Goal: Task Accomplishment & Management: Use online tool/utility

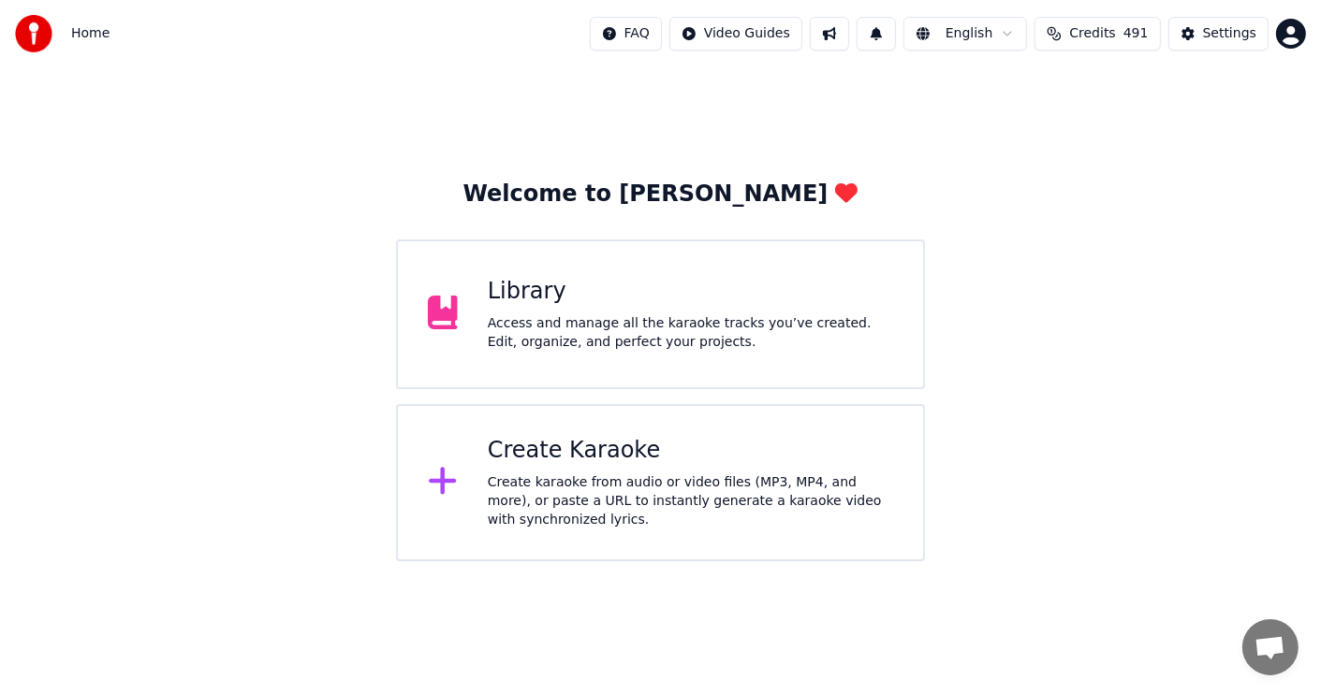
click at [658, 475] on div "Create karaoke from audio or video files (MP3, MP4, and more), or paste a URL t…" at bounding box center [690, 502] width 405 height 56
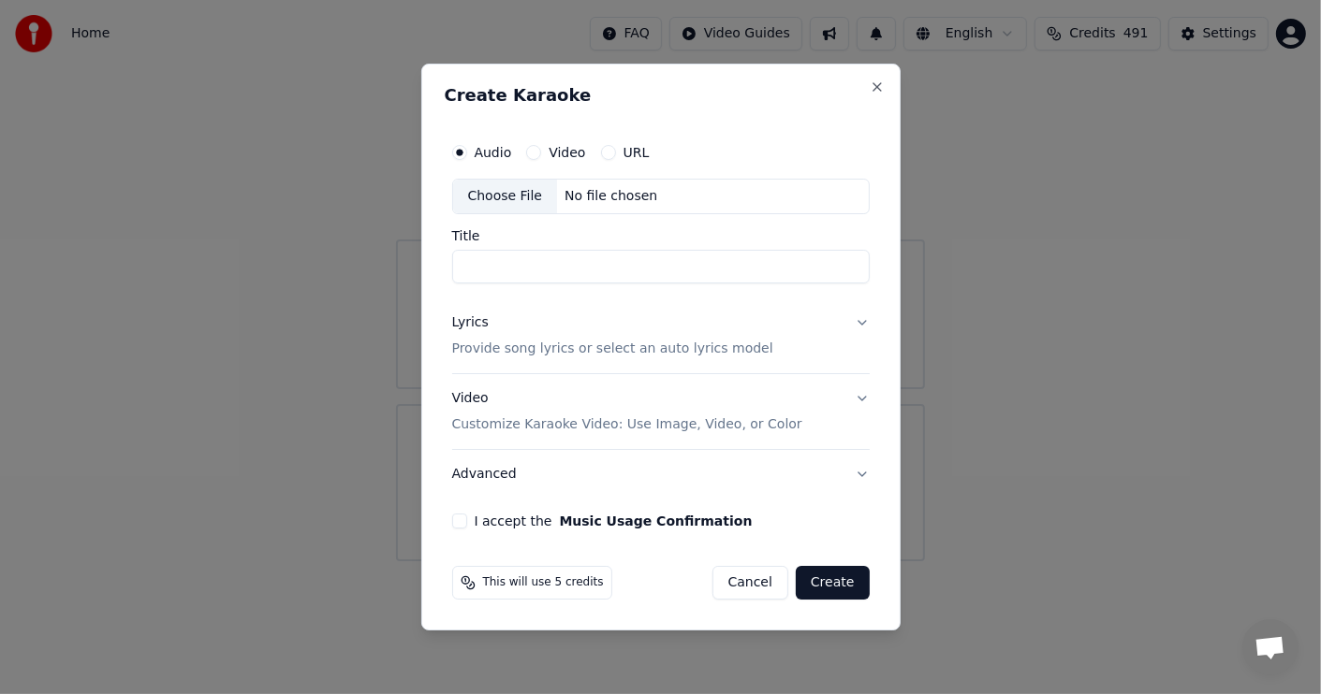
click at [504, 193] on div "Choose File" at bounding box center [505, 197] width 105 height 34
type input "********"
click at [468, 321] on div "Lyrics" at bounding box center [470, 323] width 37 height 19
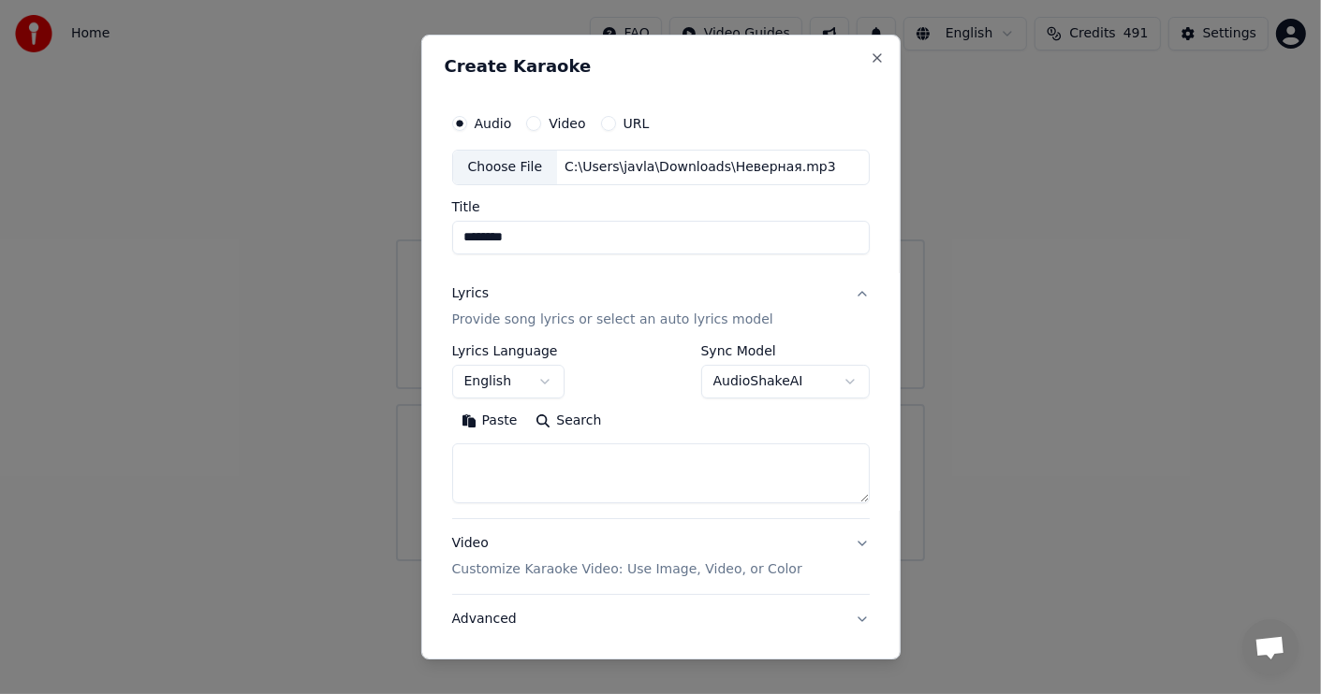
click at [490, 416] on button "Paste" at bounding box center [489, 421] width 75 height 30
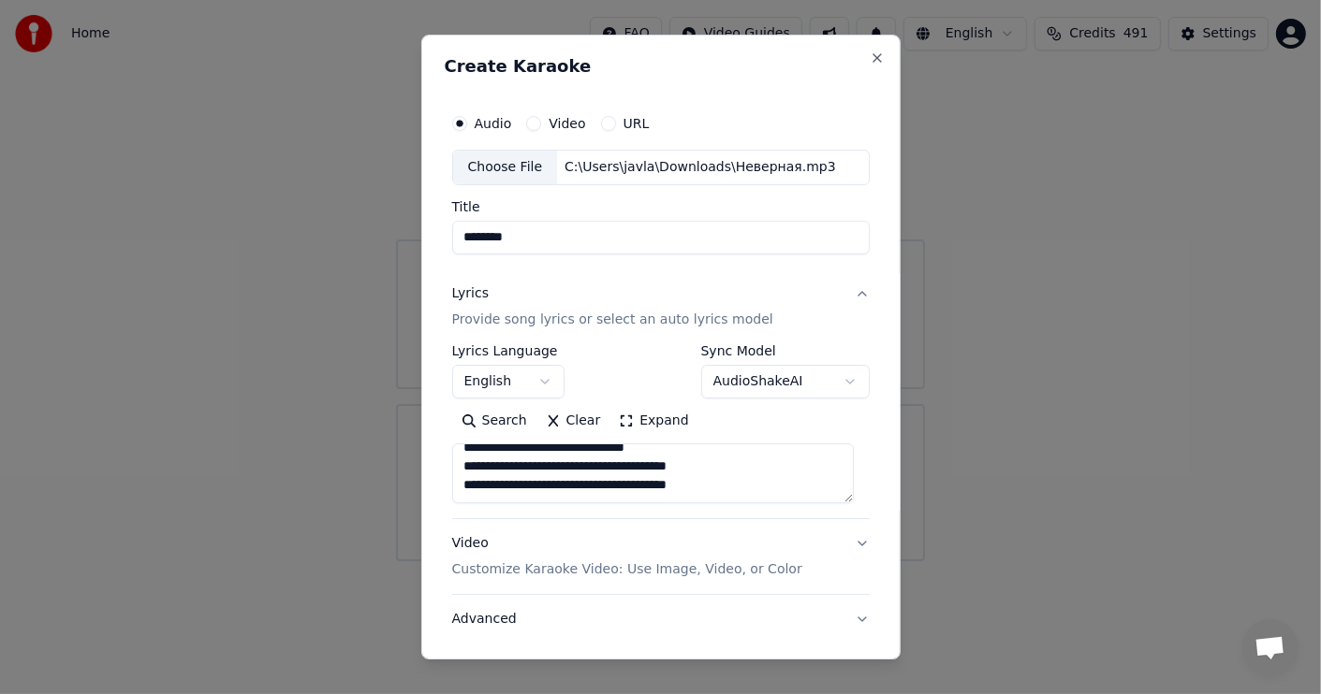
scroll to position [555, 0]
click at [558, 568] on p "Customize Karaoke Video: Use Image, Video, or Color" at bounding box center [627, 570] width 350 height 19
type textarea "**********"
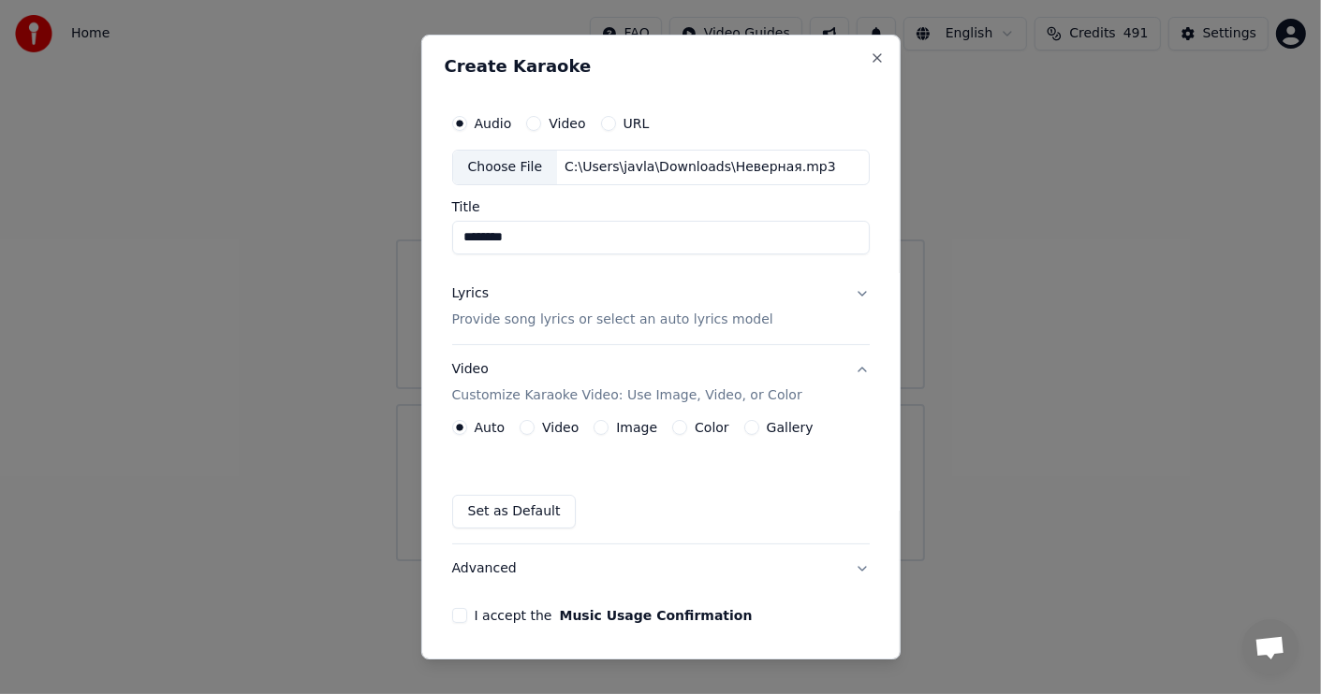
click at [531, 431] on button "Video" at bounding box center [526, 427] width 15 height 15
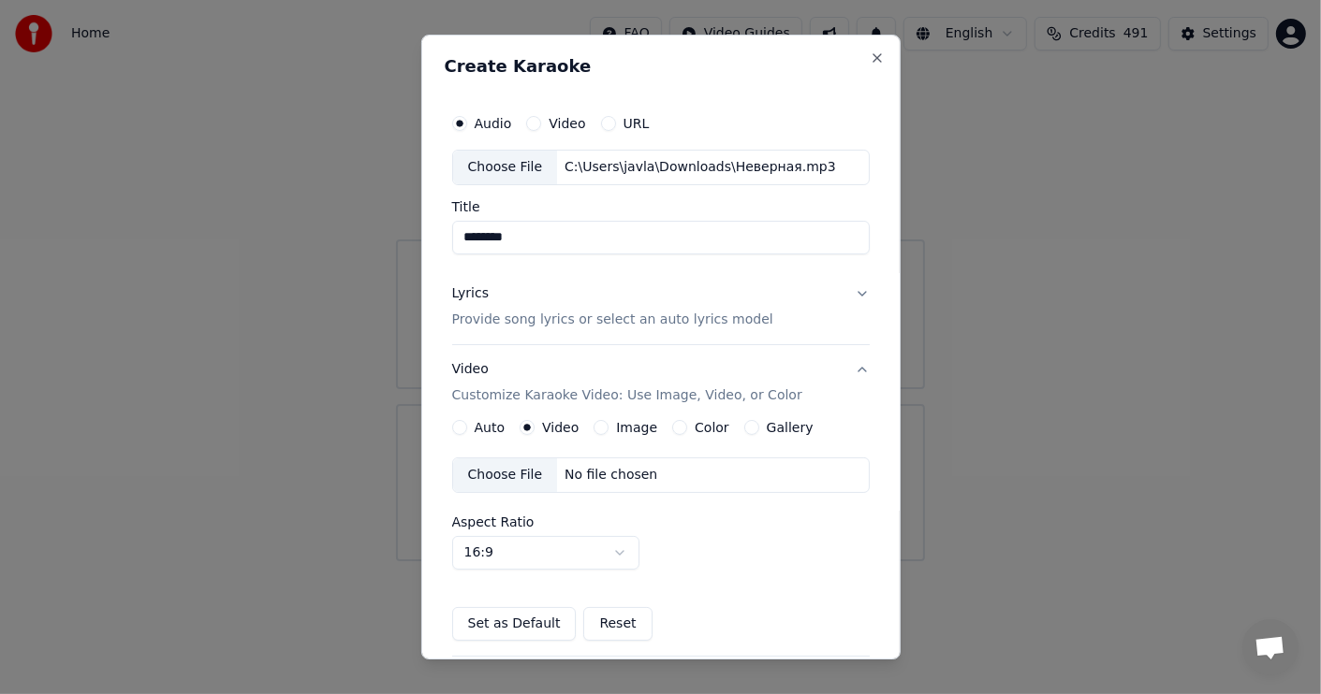
click at [512, 474] on div "Choose File" at bounding box center [505, 476] width 105 height 34
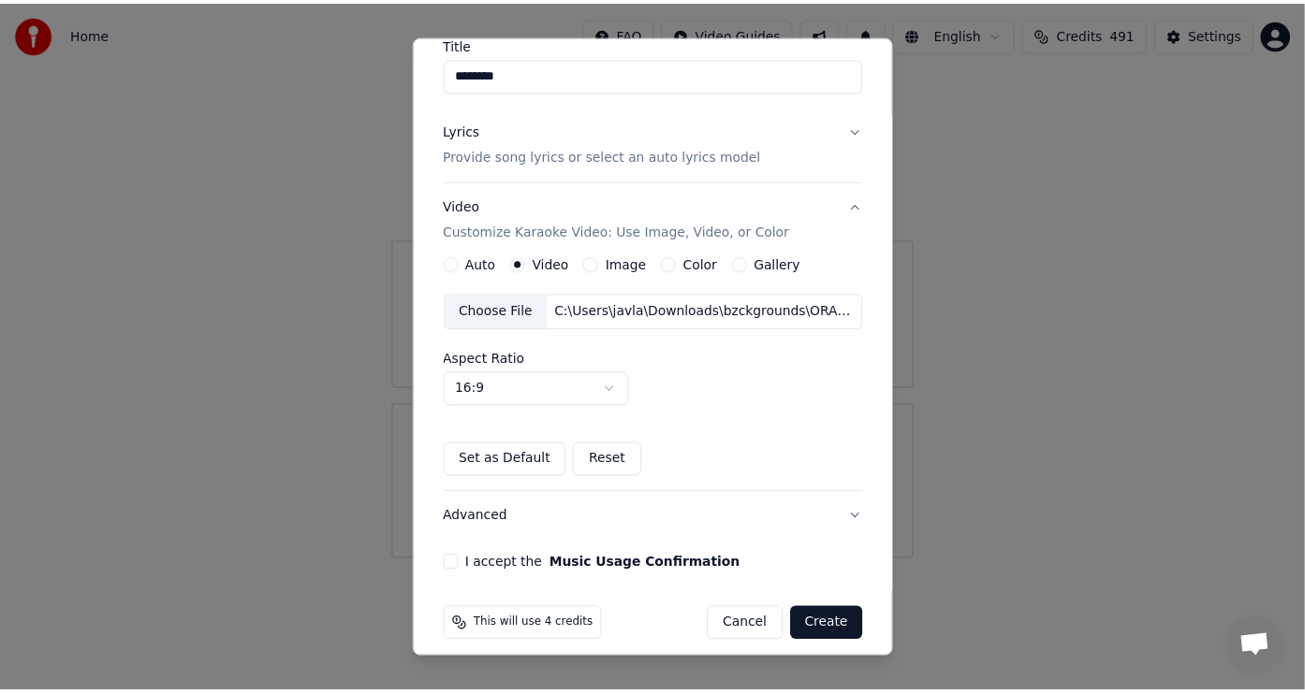
scroll to position [177, 0]
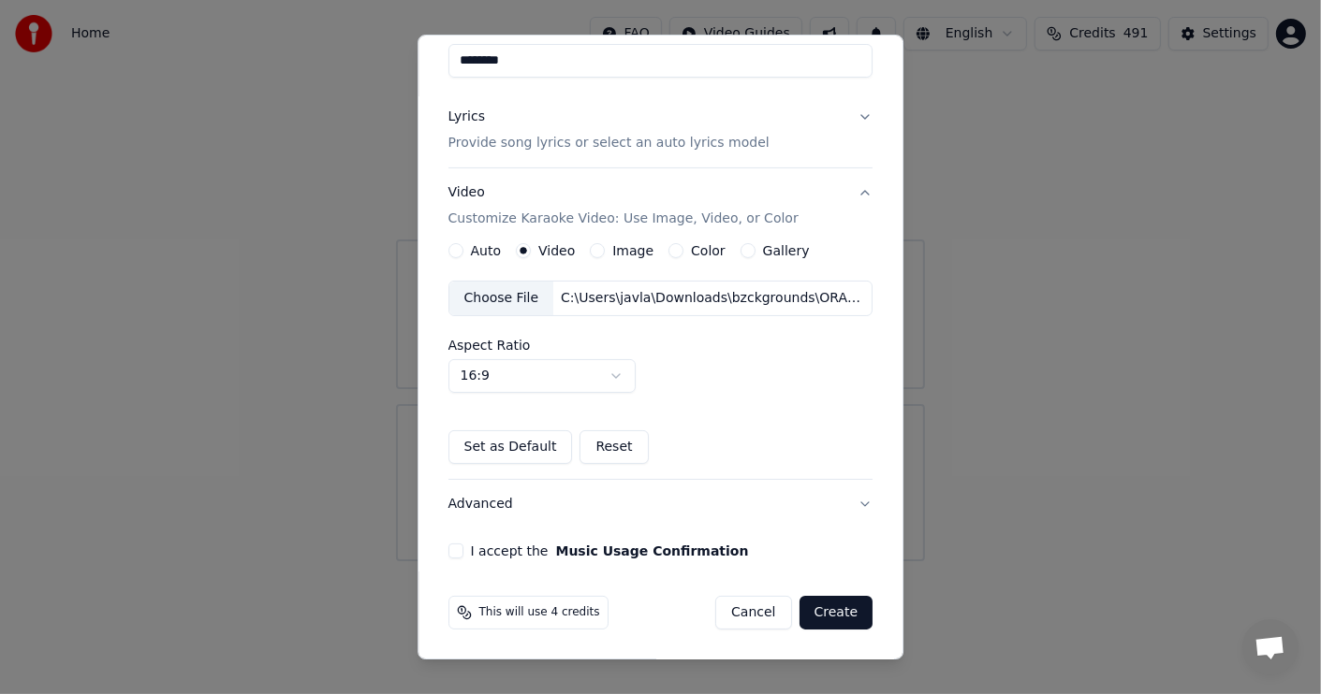
click at [450, 548] on button "I accept the Music Usage Confirmation" at bounding box center [455, 551] width 15 height 15
click at [832, 605] on button "Create" at bounding box center [836, 613] width 74 height 34
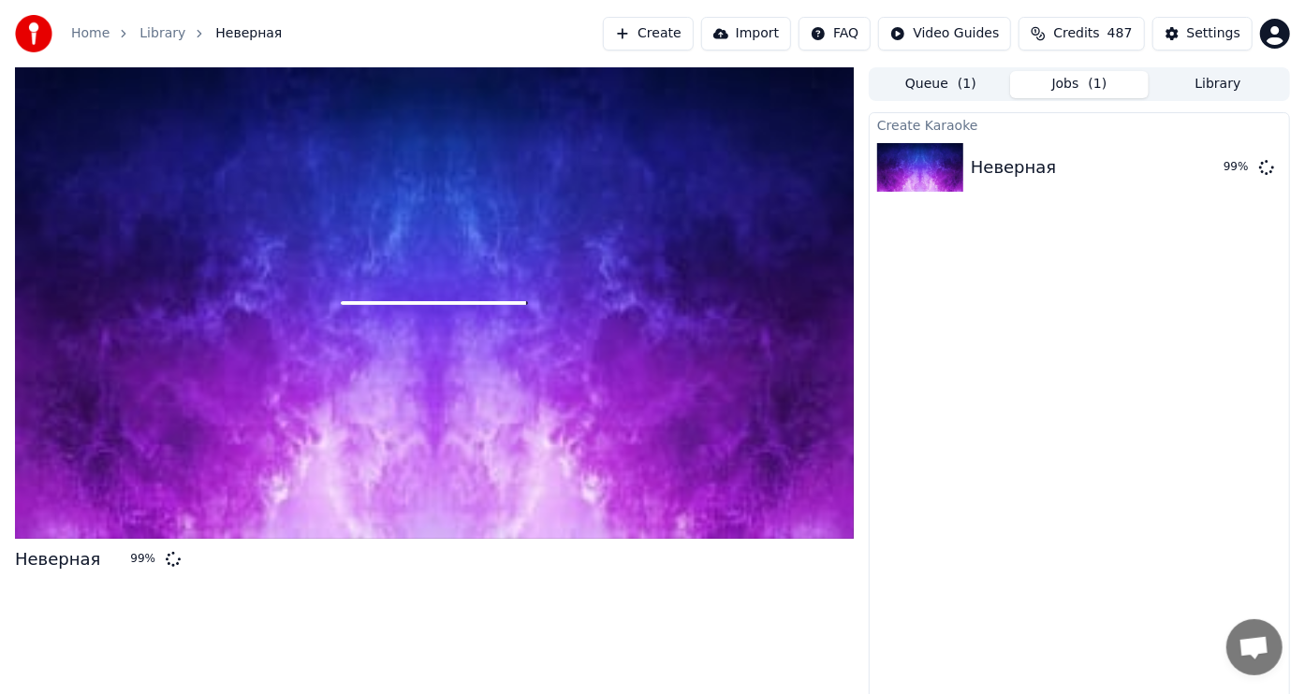
click at [1249, 658] on span "Open chat" at bounding box center [1253, 649] width 31 height 26
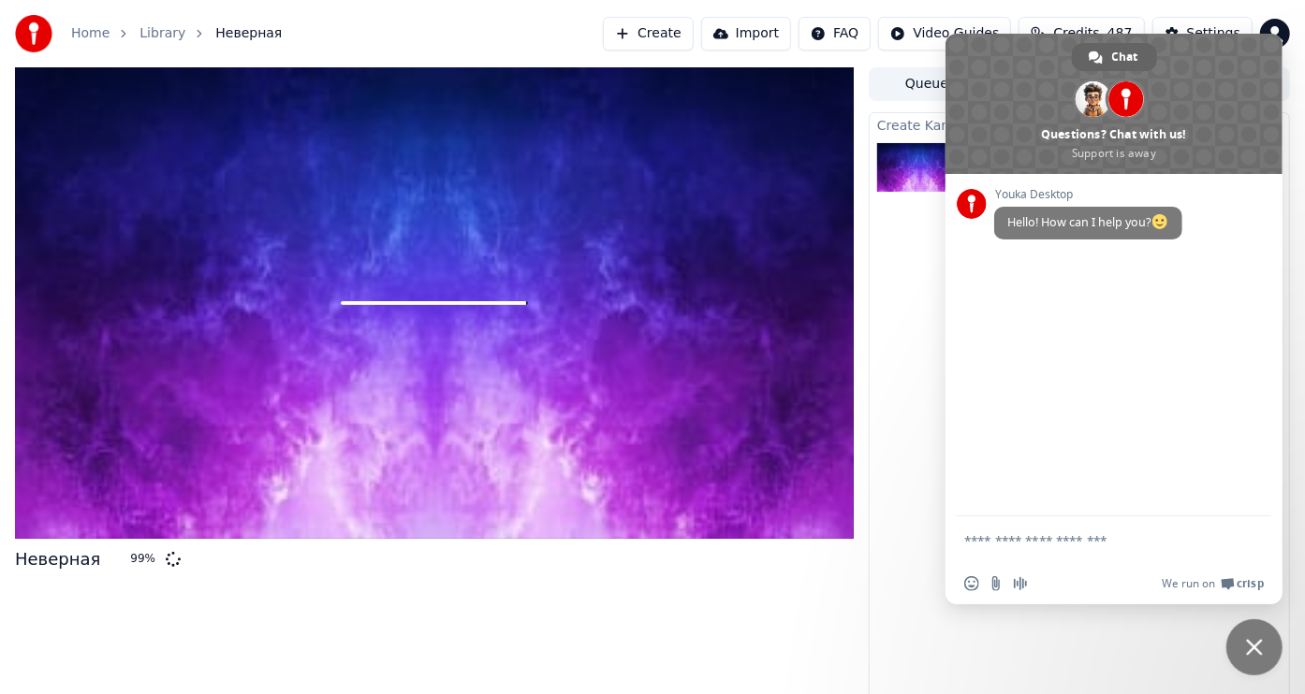
click at [1101, 540] on textarea "Compose your message..." at bounding box center [1093, 541] width 258 height 17
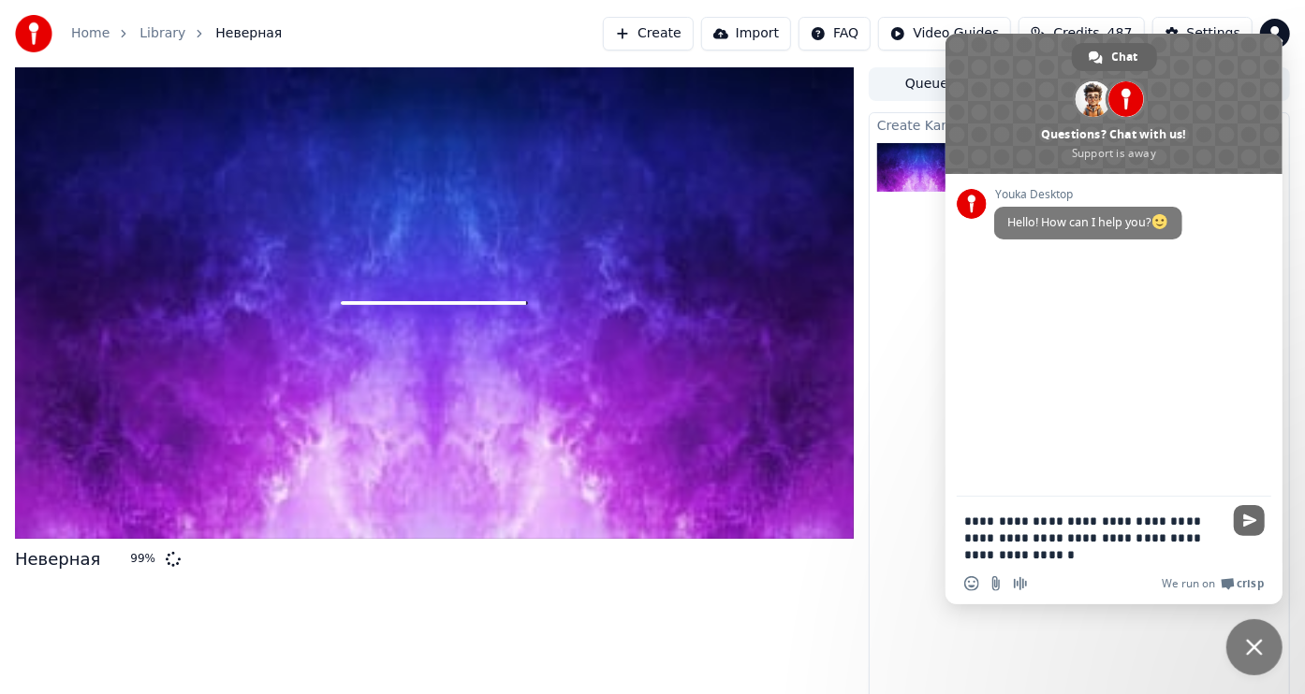
type textarea "**********"
click at [1247, 519] on span "Send" at bounding box center [1250, 521] width 14 height 14
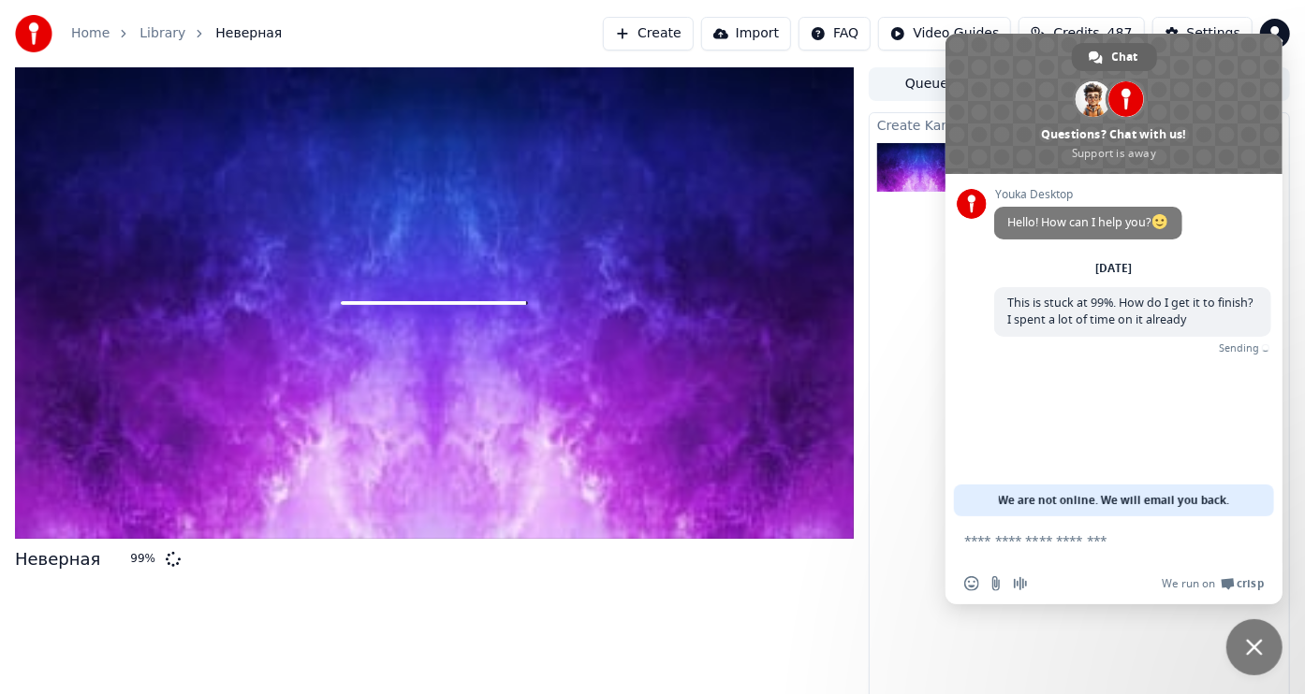
click at [1243, 514] on div "We are not online. We will email you back." at bounding box center [1114, 501] width 320 height 32
click at [1252, 532] on div at bounding box center [1249, 542] width 30 height 28
click at [1236, 635] on span "Close chat" at bounding box center [1254, 648] width 56 height 56
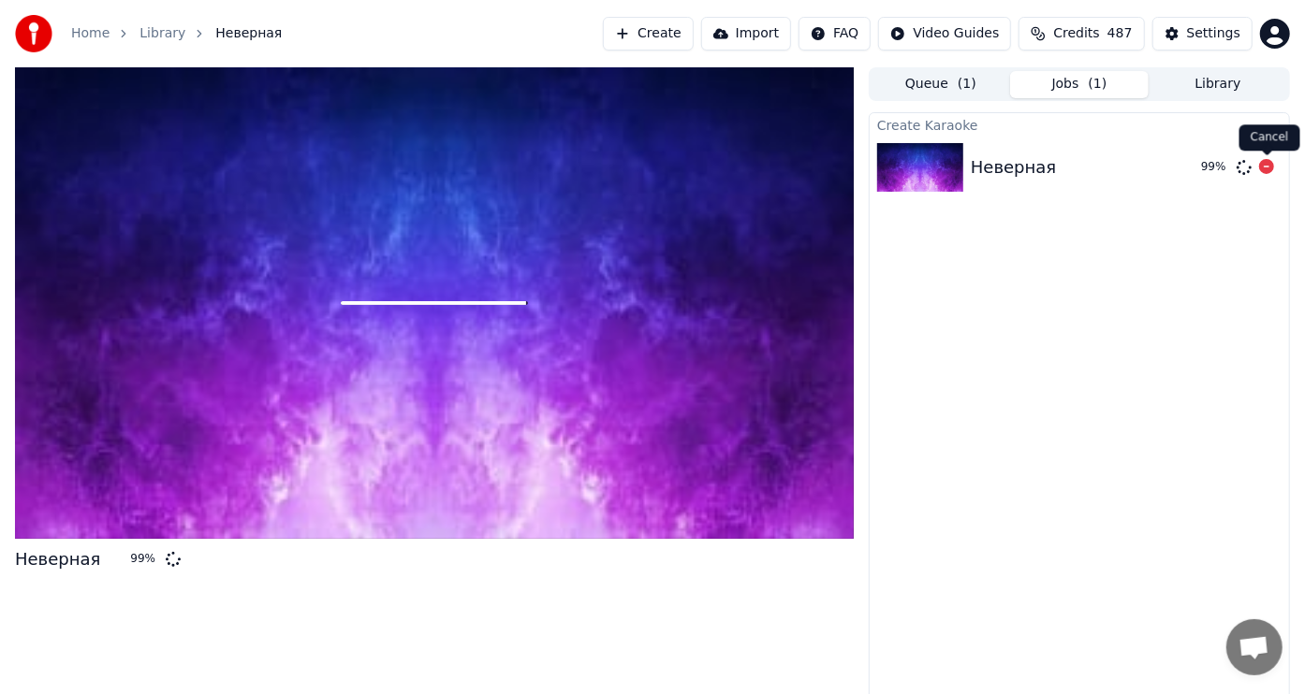
click at [1265, 163] on icon at bounding box center [1266, 166] width 15 height 15
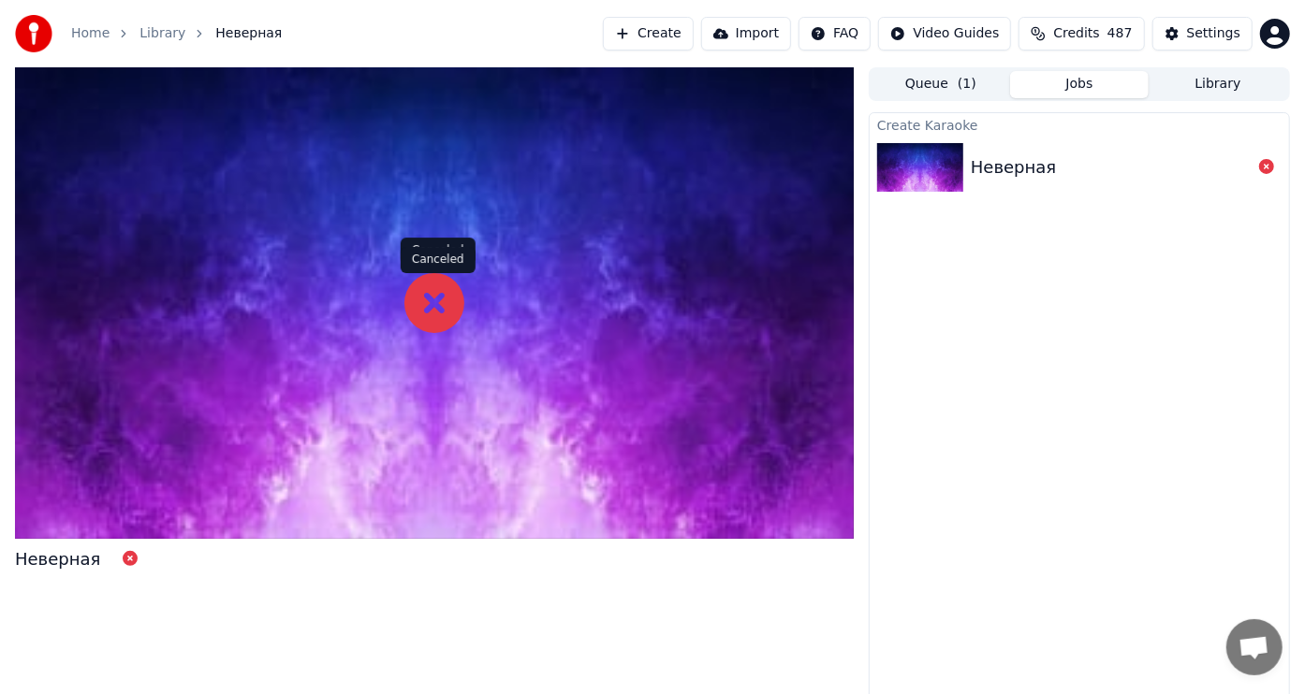
click at [475, 292] on div at bounding box center [434, 303] width 839 height 472
click at [446, 299] on icon at bounding box center [434, 303] width 60 height 60
click at [433, 304] on icon at bounding box center [434, 303] width 60 height 60
click at [971, 344] on div "Create Karaoke Неверная" at bounding box center [1079, 407] width 421 height 591
click at [1222, 83] on div "Settings Settings" at bounding box center [1204, 73] width 68 height 26
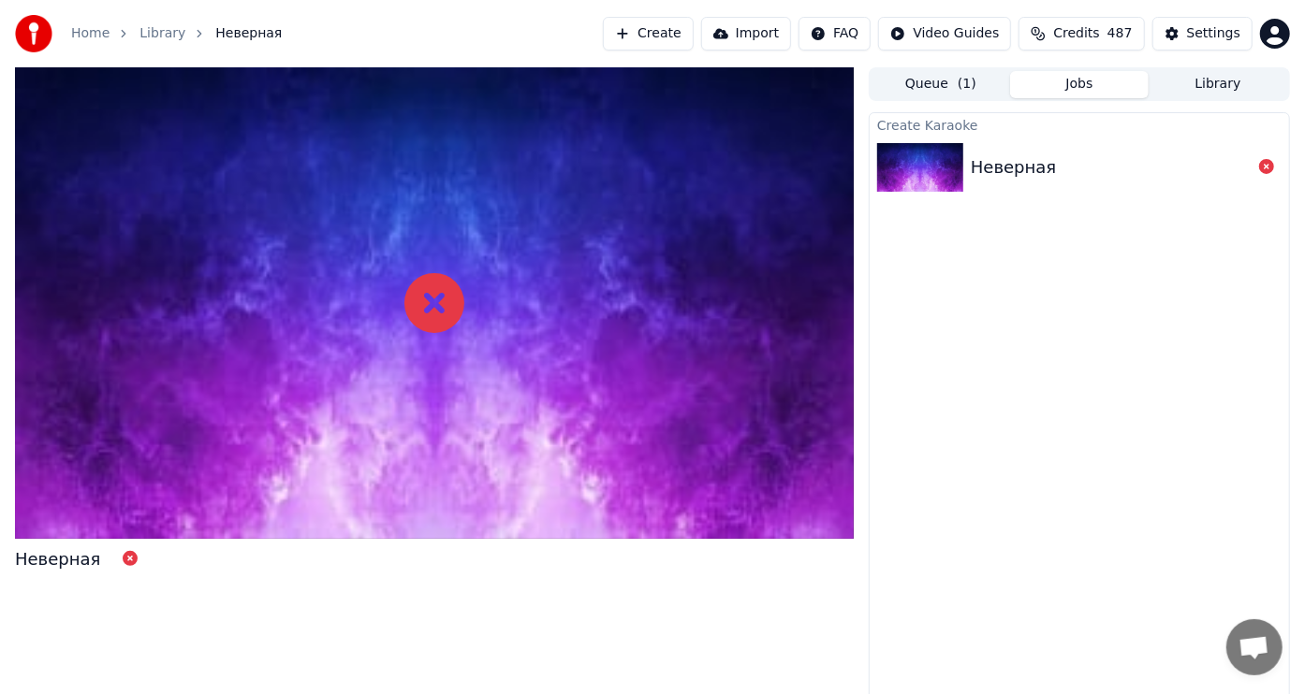
click at [583, 342] on div at bounding box center [434, 303] width 839 height 472
click at [123, 557] on icon at bounding box center [130, 558] width 15 height 15
click at [123, 559] on icon at bounding box center [130, 558] width 15 height 15
click at [1265, 166] on icon at bounding box center [1266, 166] width 15 height 15
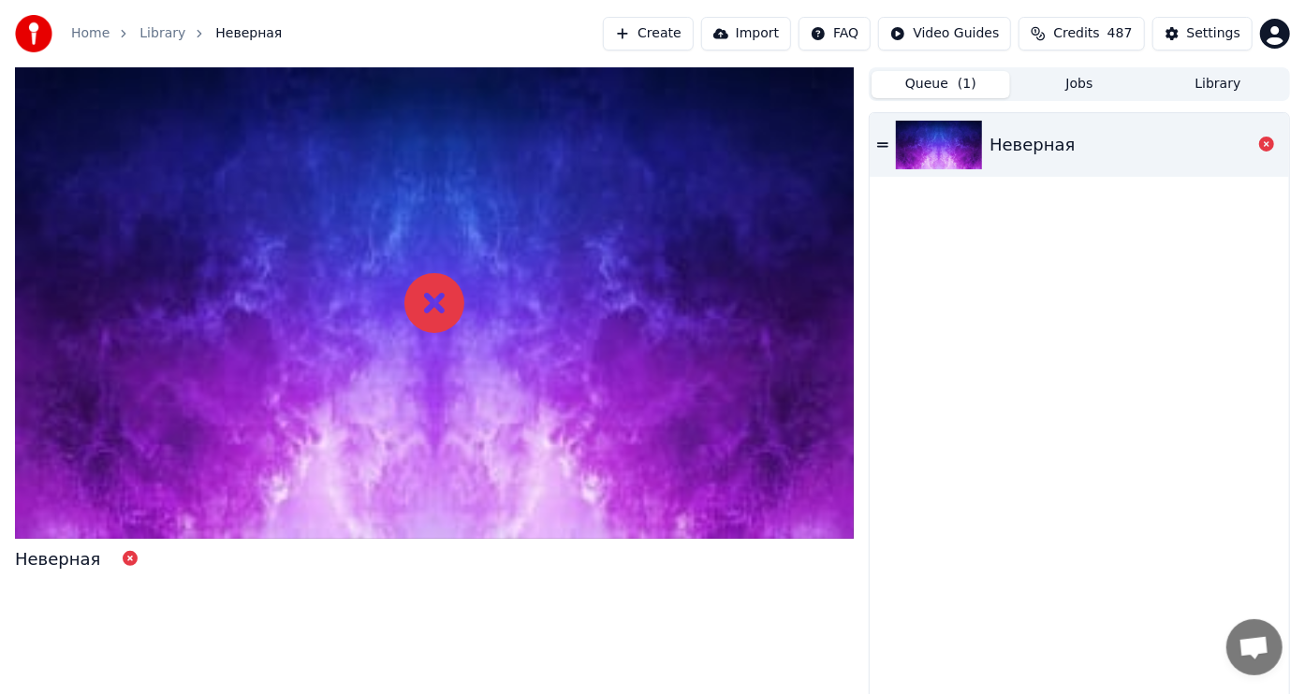
click at [945, 80] on button "Queue ( 1 )" at bounding box center [940, 84] width 139 height 27
click at [1084, 85] on button "Jobs" at bounding box center [1079, 84] width 139 height 27
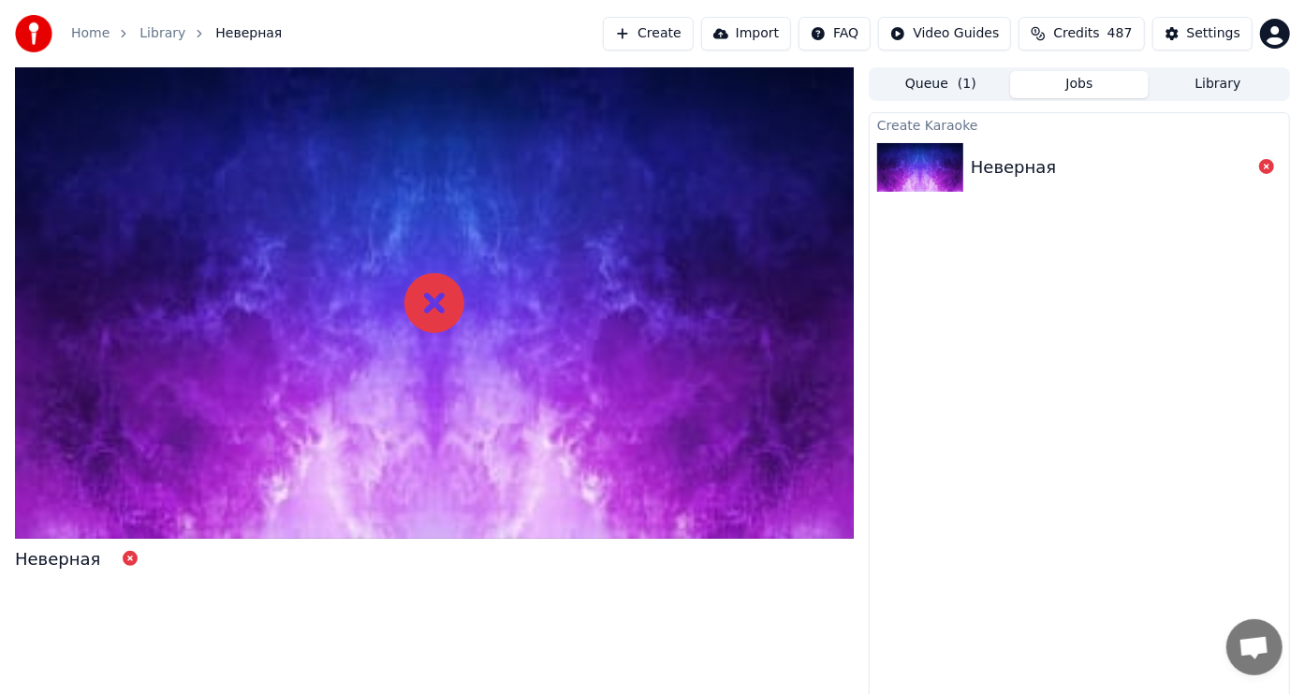
click at [1222, 80] on button "Library" at bounding box center [1217, 84] width 139 height 27
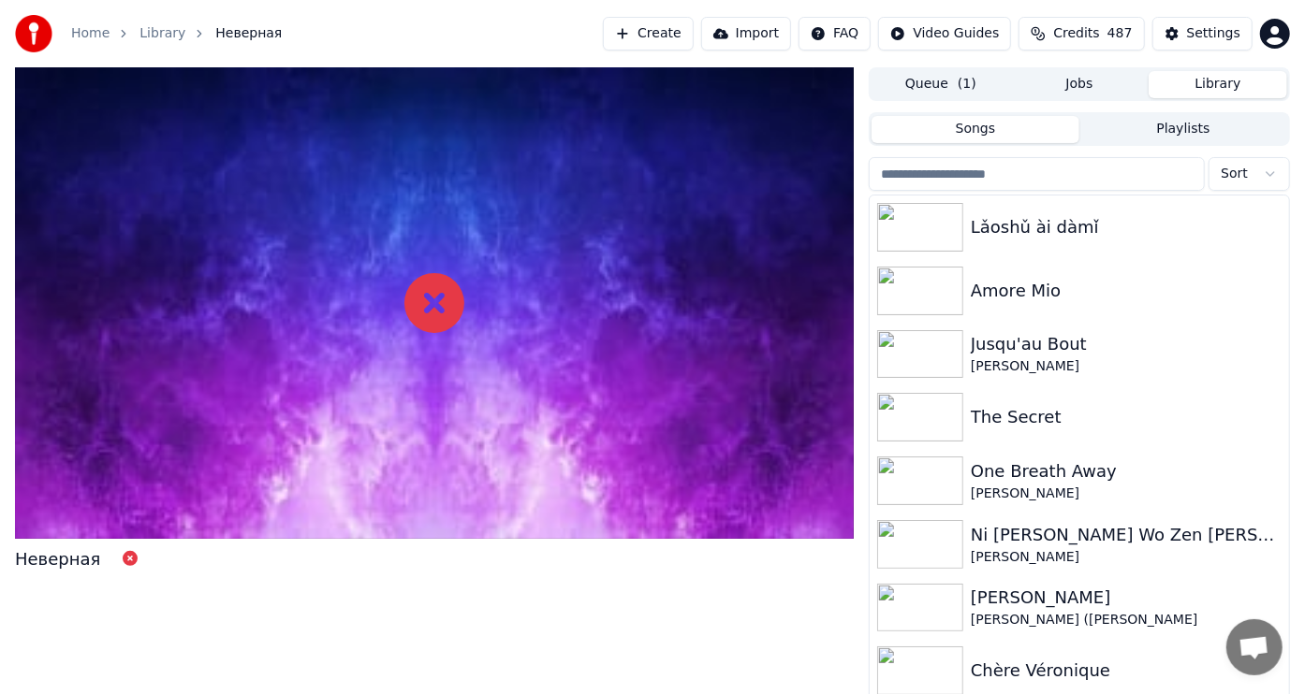
click at [955, 80] on button "Queue ( 1 )" at bounding box center [940, 84] width 139 height 27
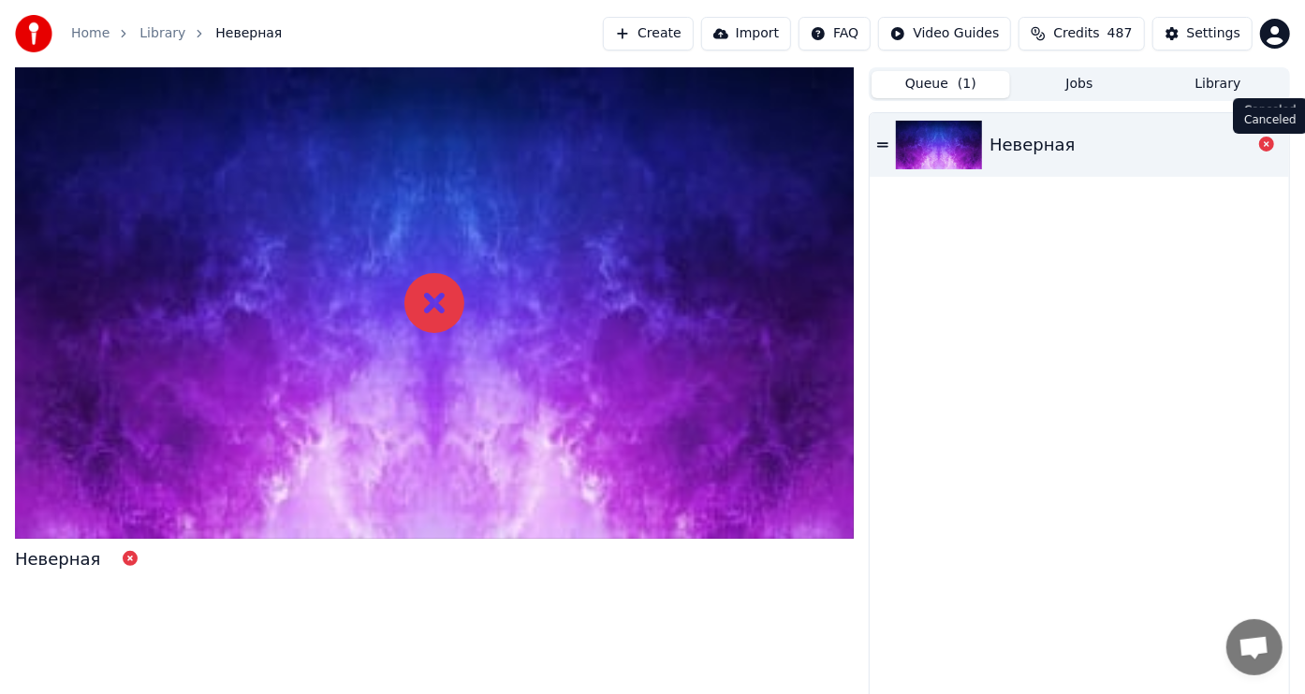
click at [1270, 142] on icon at bounding box center [1266, 144] width 15 height 15
click at [1042, 377] on div "Неверная" at bounding box center [1078, 407] width 419 height 589
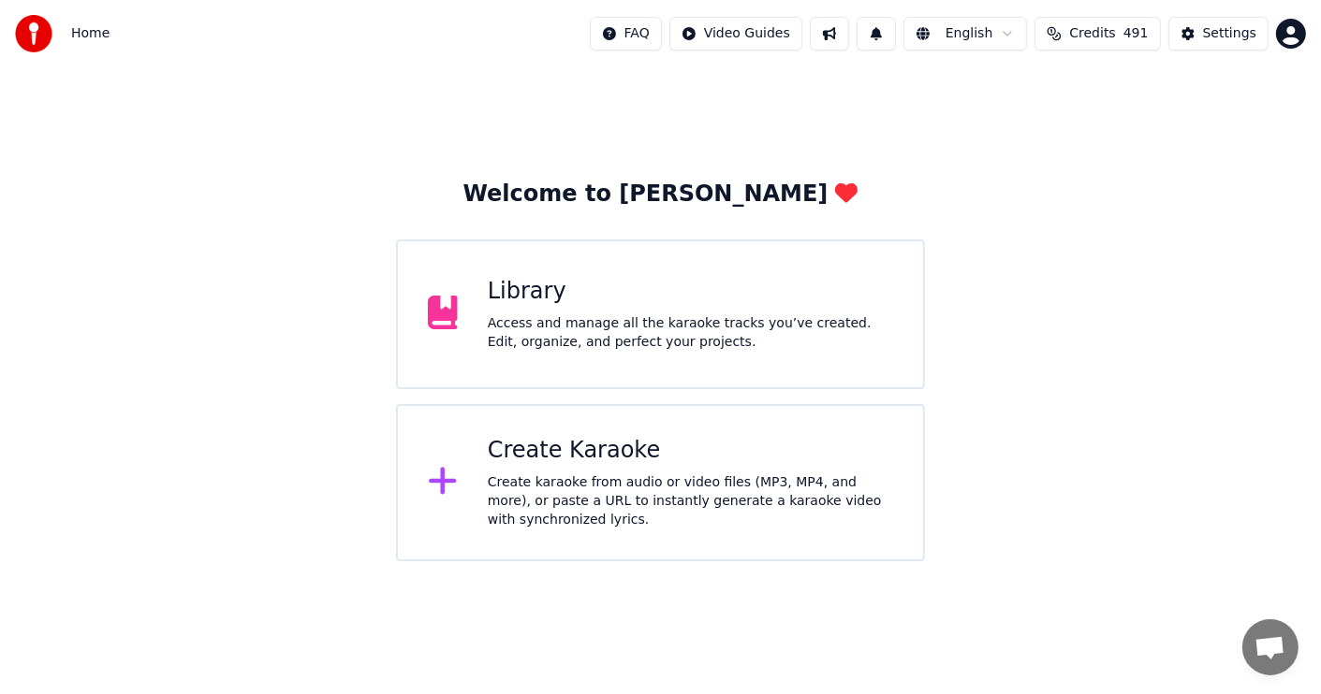
click at [575, 333] on div "Access and manage all the karaoke tracks you’ve created. Edit, organize, and pe…" at bounding box center [690, 332] width 405 height 37
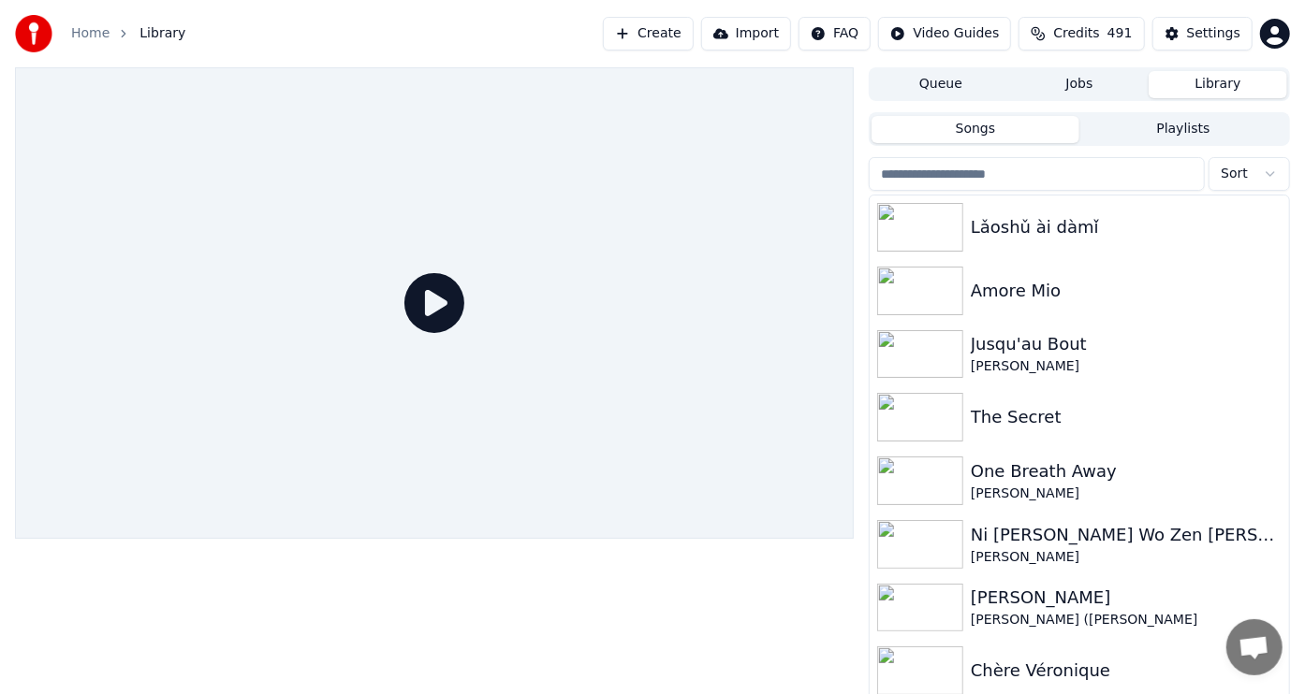
click at [656, 36] on button "Create" at bounding box center [648, 34] width 91 height 34
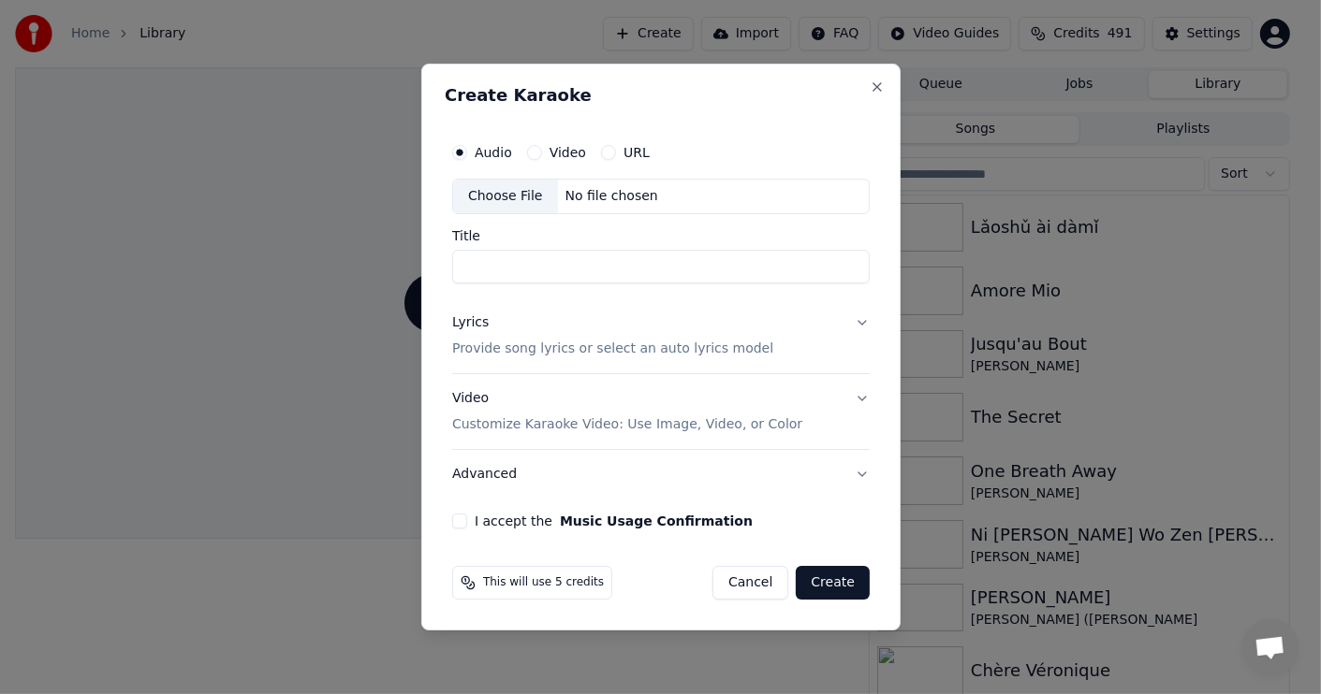
click at [513, 197] on div "Choose File" at bounding box center [505, 197] width 105 height 34
type input "********"
click at [467, 325] on div "Lyrics" at bounding box center [470, 323] width 37 height 19
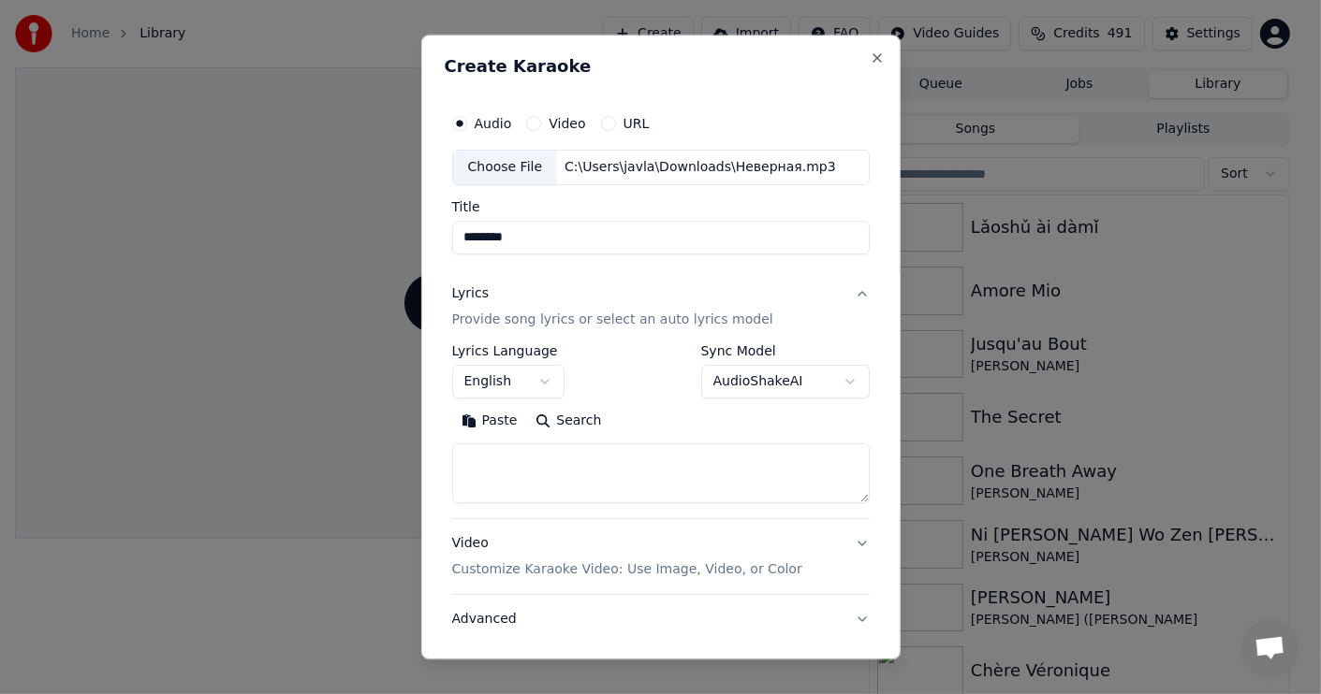
click at [545, 374] on button "English" at bounding box center [508, 382] width 112 height 34
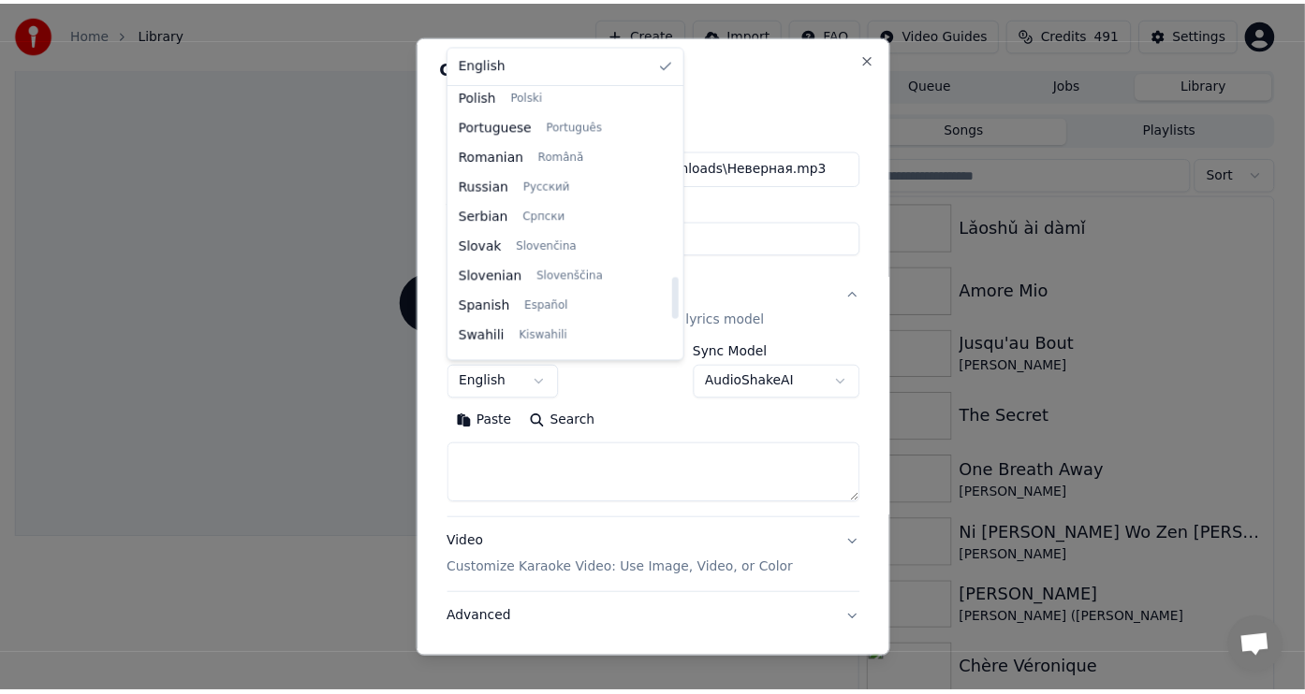
scroll to position [1231, 0]
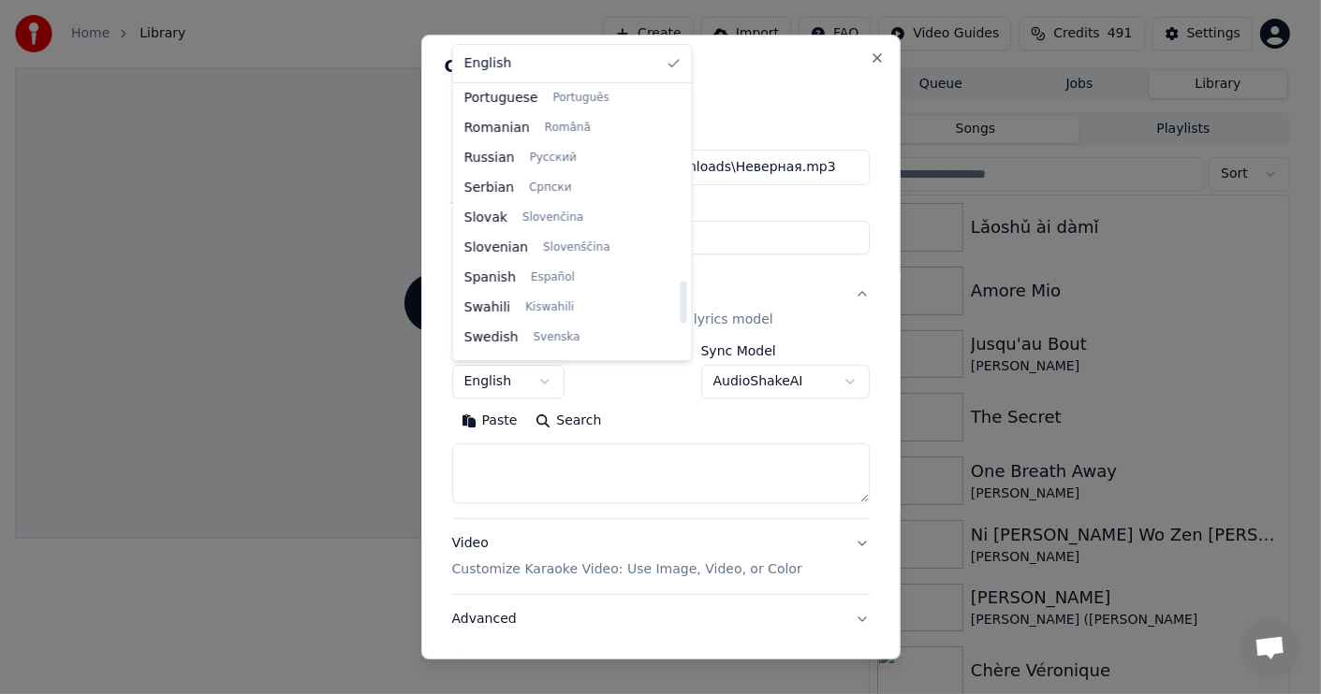
drag, startPoint x: 661, startPoint y: 95, endPoint x: 632, endPoint y: 288, distance: 195.9
click at [679, 288] on div at bounding box center [682, 302] width 7 height 42
select select "**"
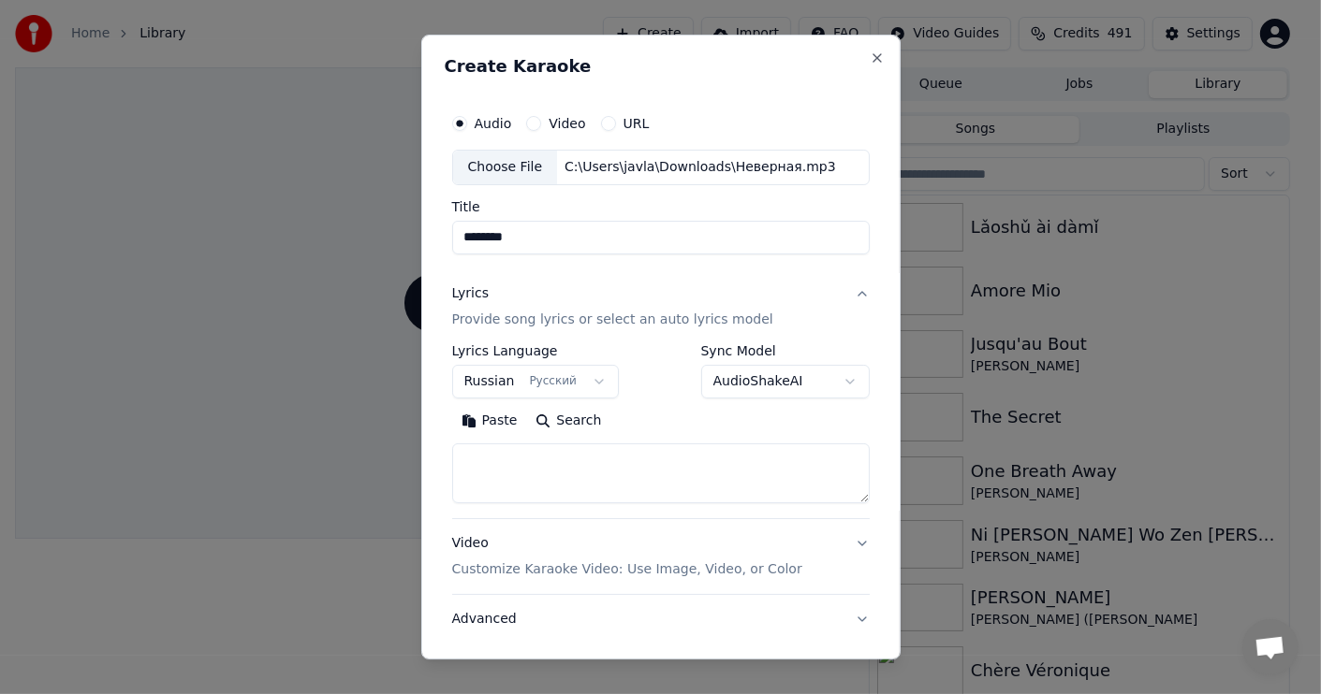
click at [491, 419] on button "Paste" at bounding box center [489, 421] width 75 height 30
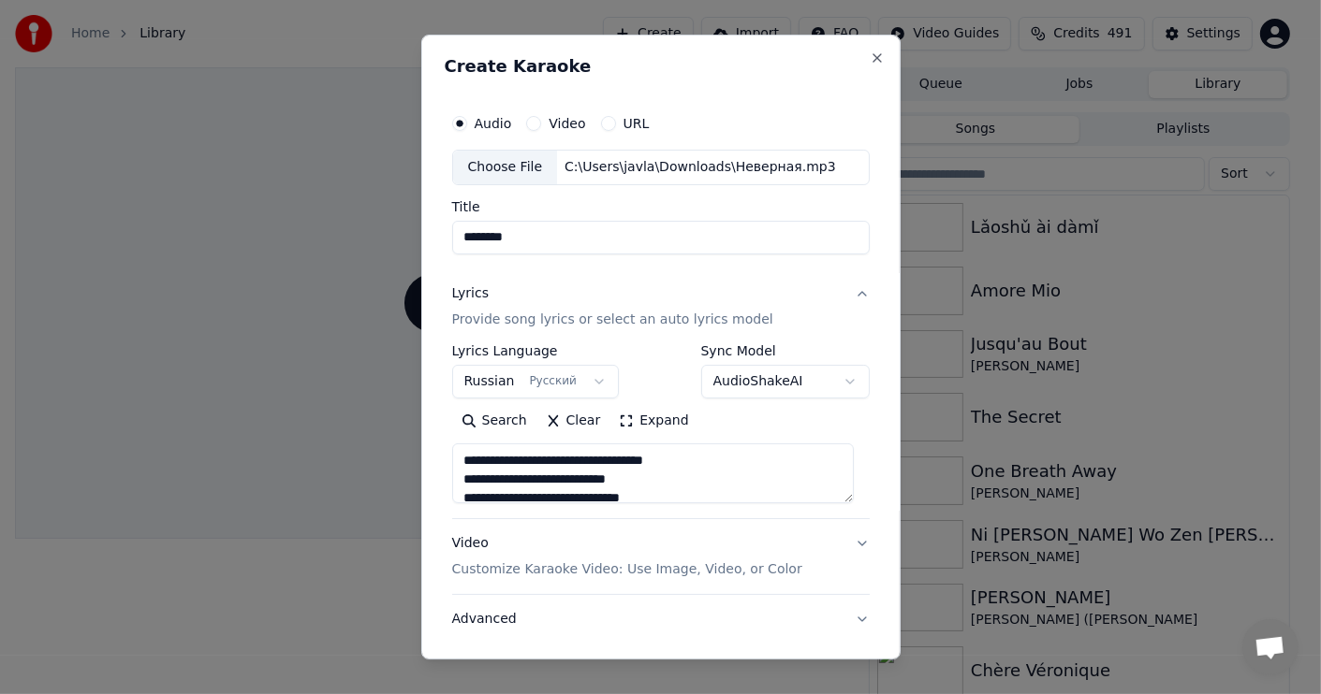
click at [472, 540] on div "Video Customize Karaoke Video: Use Image, Video, or Color" at bounding box center [627, 556] width 350 height 45
type textarea "**********"
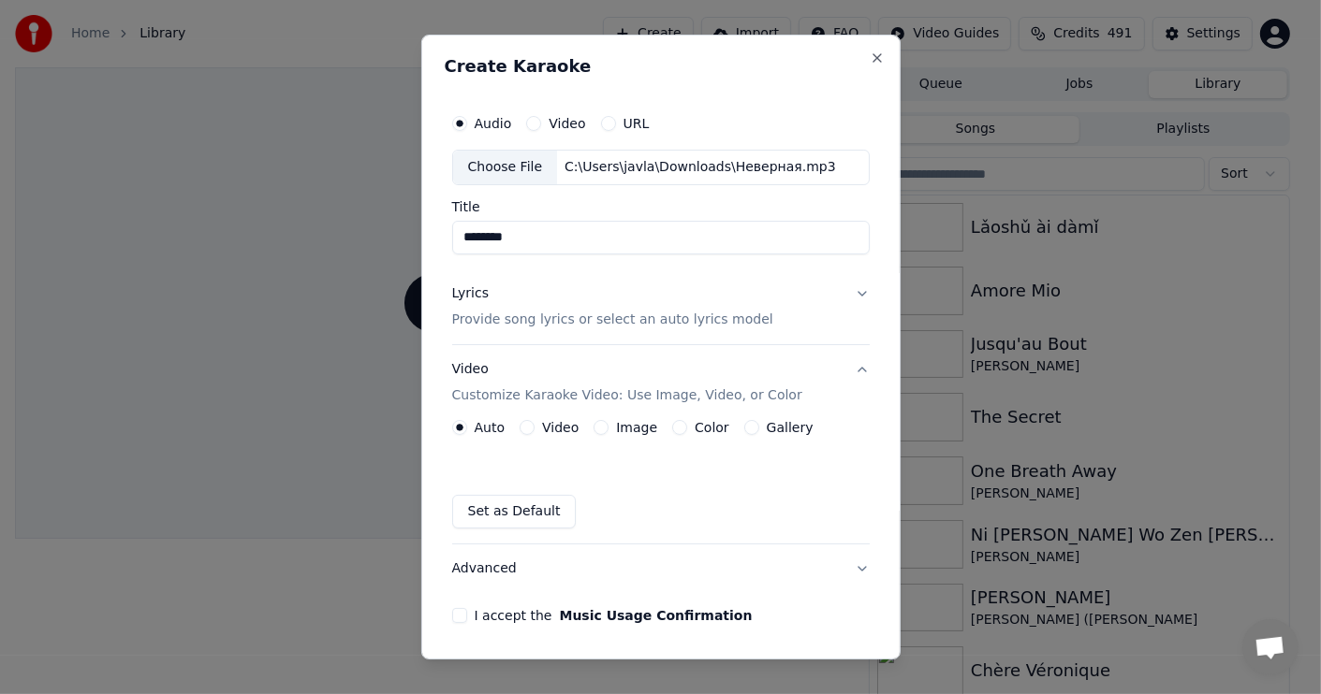
click at [526, 423] on button "Video" at bounding box center [526, 427] width 15 height 15
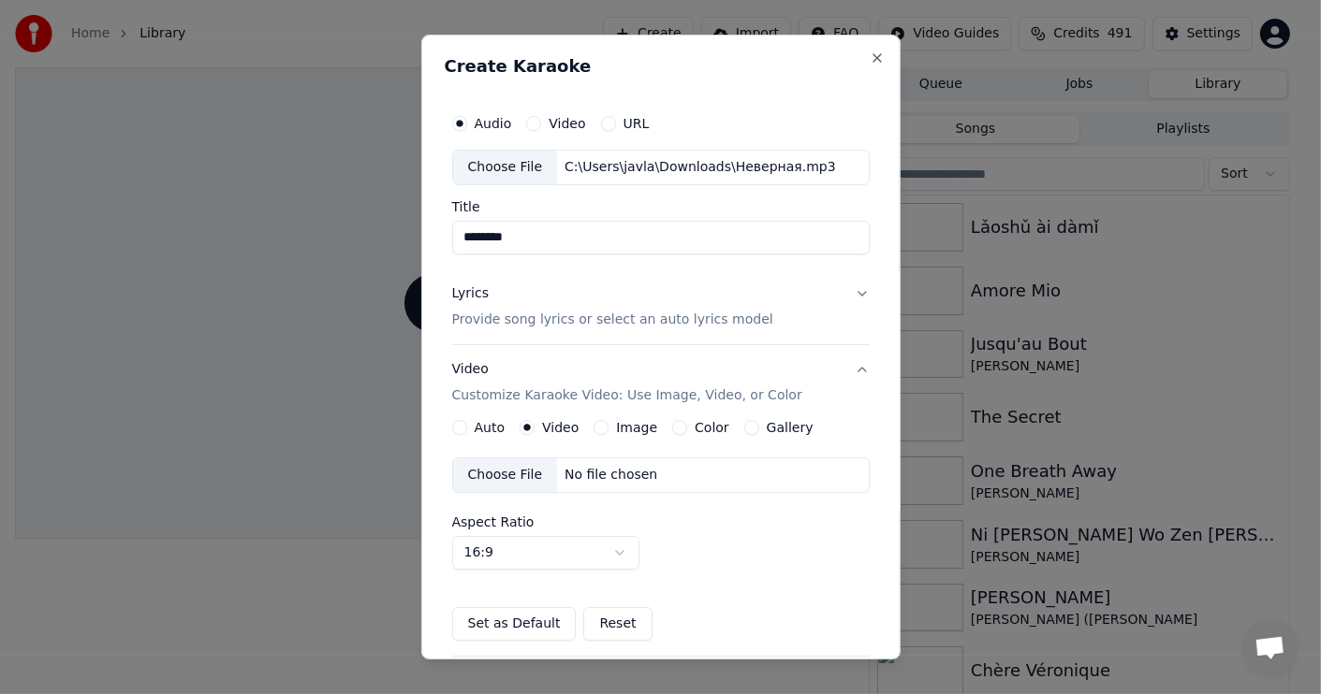
click at [504, 470] on div "Choose File" at bounding box center [505, 476] width 105 height 34
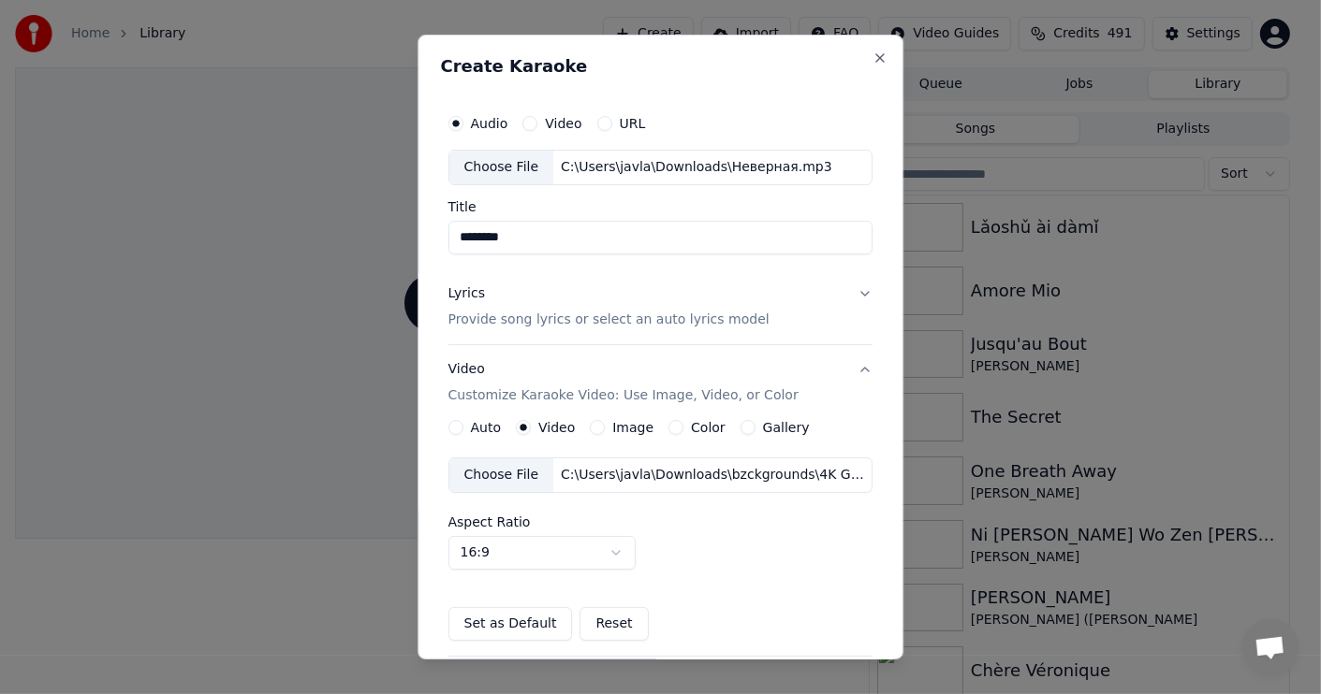
click at [460, 292] on div "Lyrics" at bounding box center [466, 294] width 37 height 19
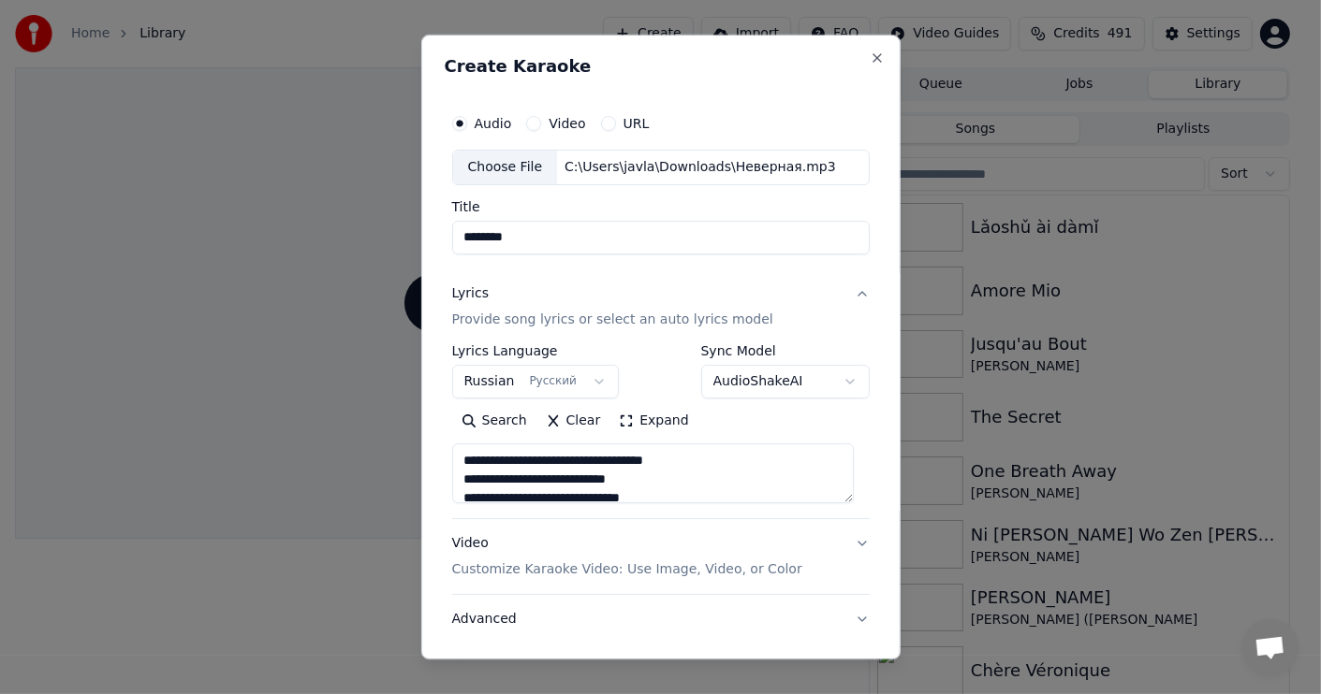
click at [460, 292] on div "Lyrics" at bounding box center [470, 294] width 37 height 19
type textarea "**********"
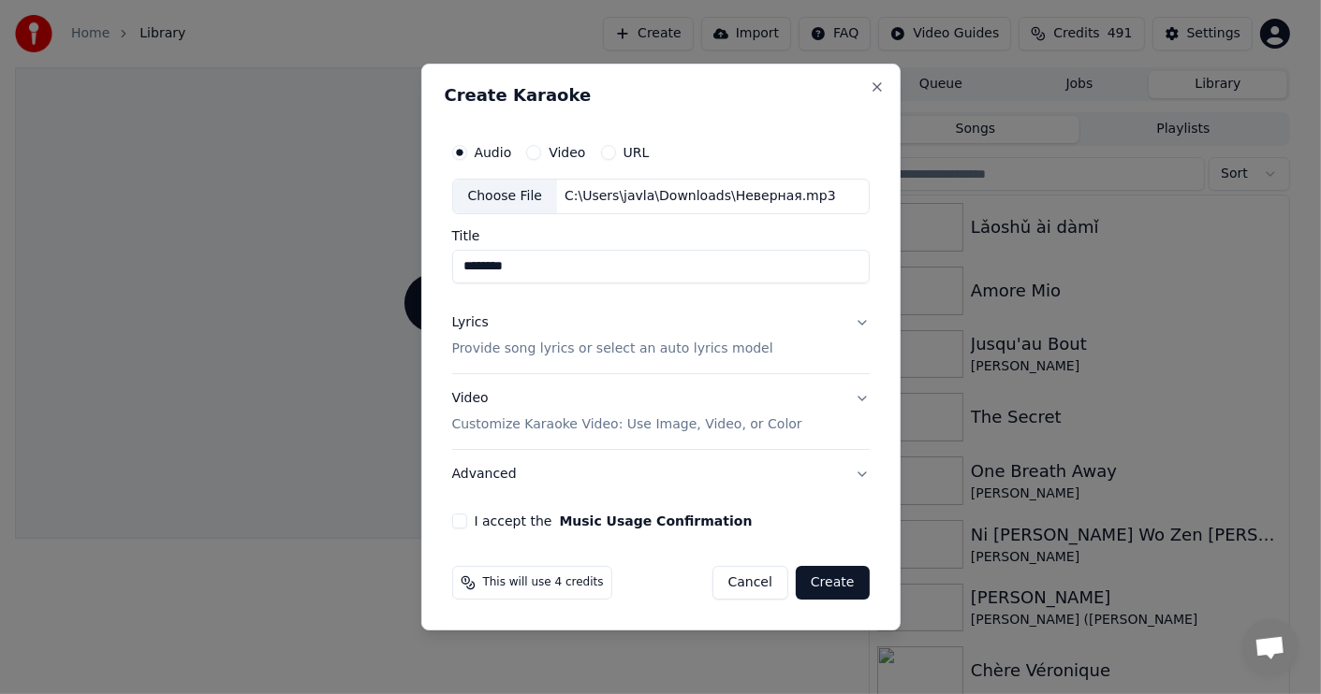
click at [460, 521] on button "I accept the Music Usage Confirmation" at bounding box center [459, 521] width 15 height 15
click at [836, 578] on button "Create" at bounding box center [833, 583] width 74 height 34
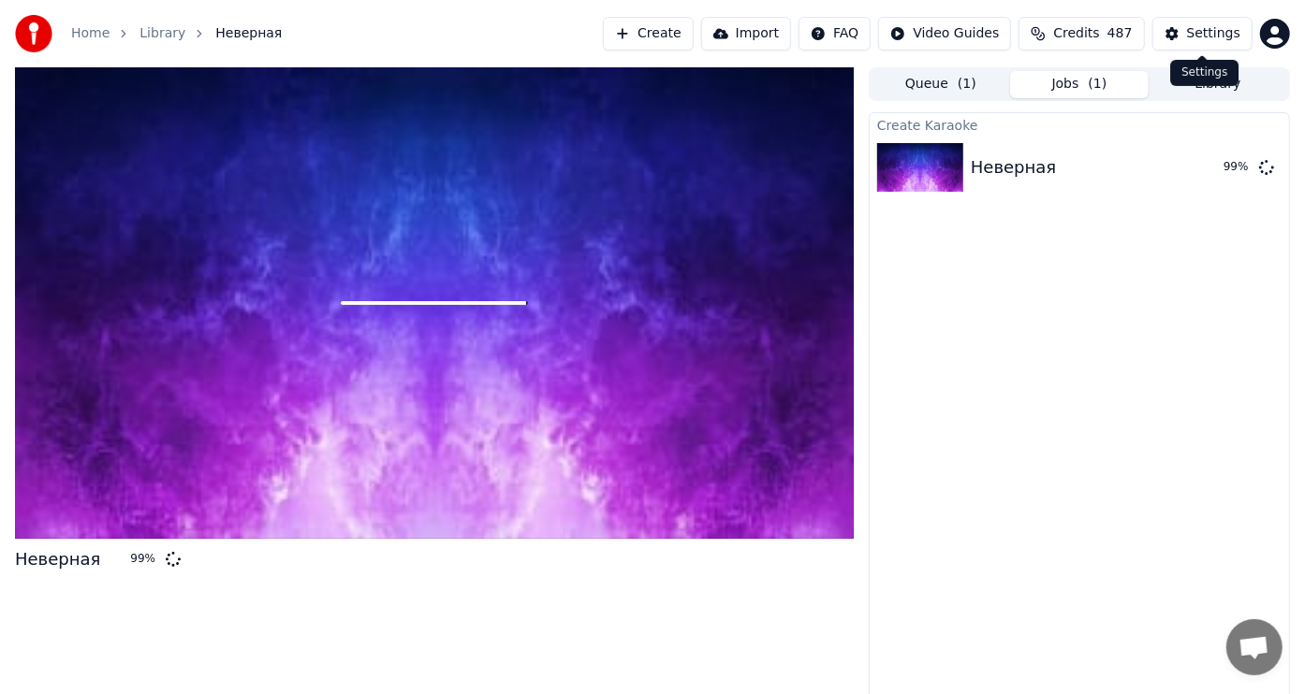
click at [1205, 36] on div "Settings" at bounding box center [1213, 33] width 53 height 19
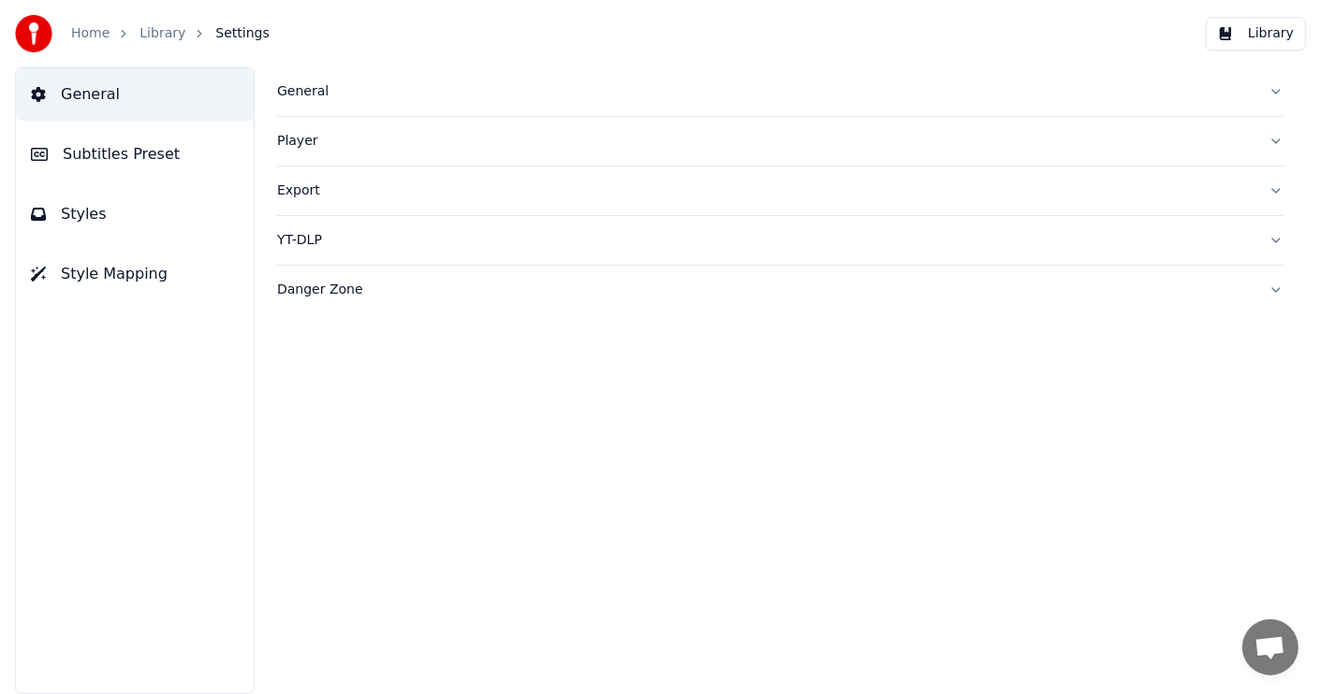
click at [76, 28] on link "Home" at bounding box center [90, 33] width 38 height 19
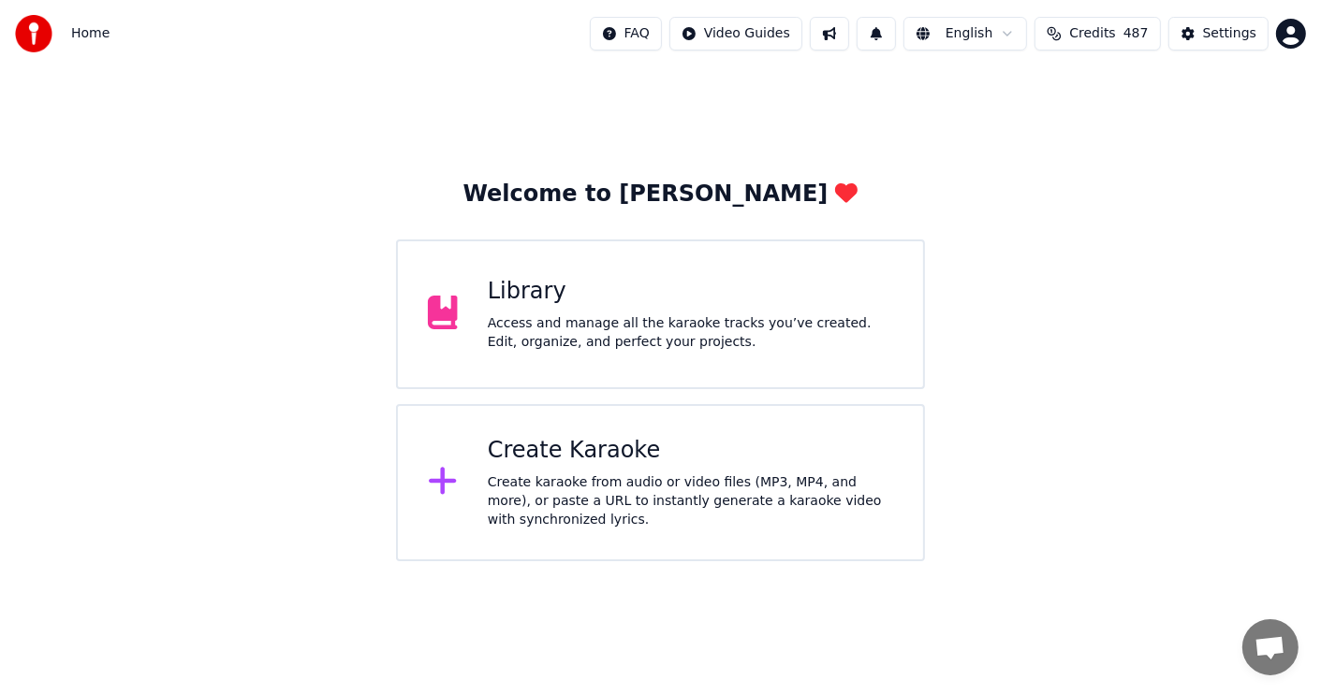
click at [603, 481] on div "Create karaoke from audio or video files (MP3, MP4, and more), or paste a URL t…" at bounding box center [690, 502] width 405 height 56
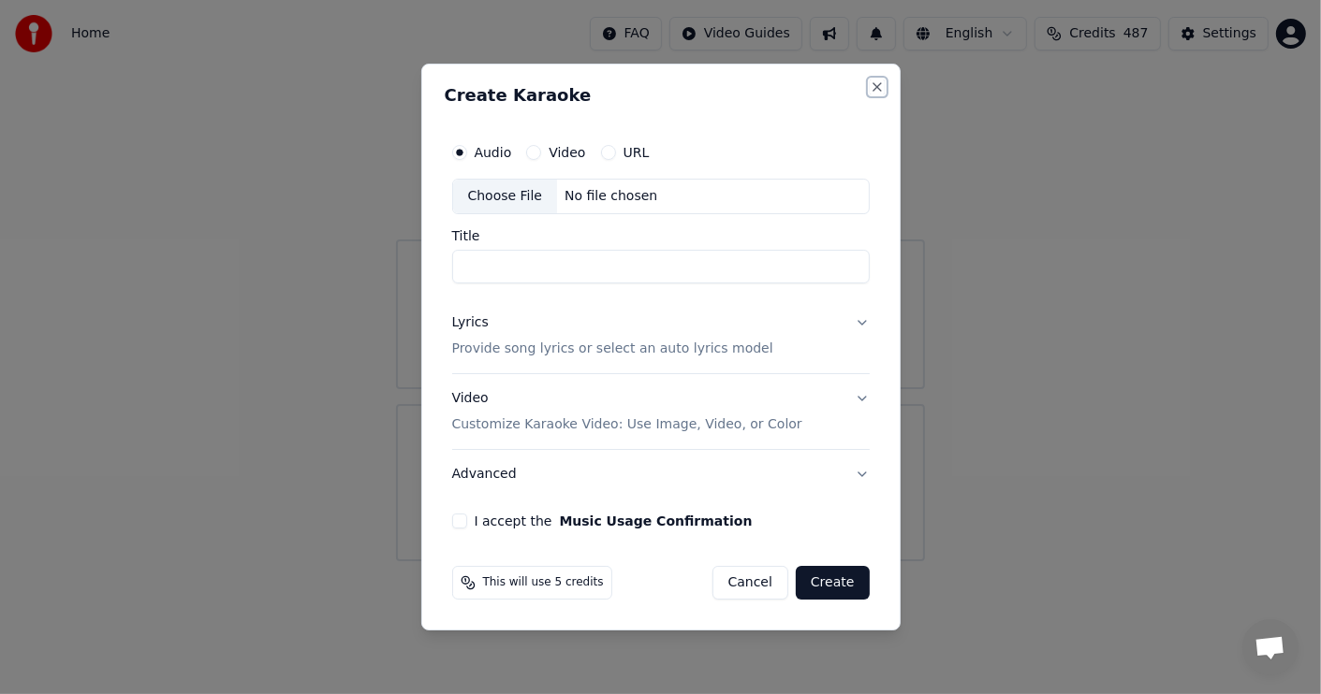
click at [873, 83] on button "Close" at bounding box center [876, 87] width 15 height 15
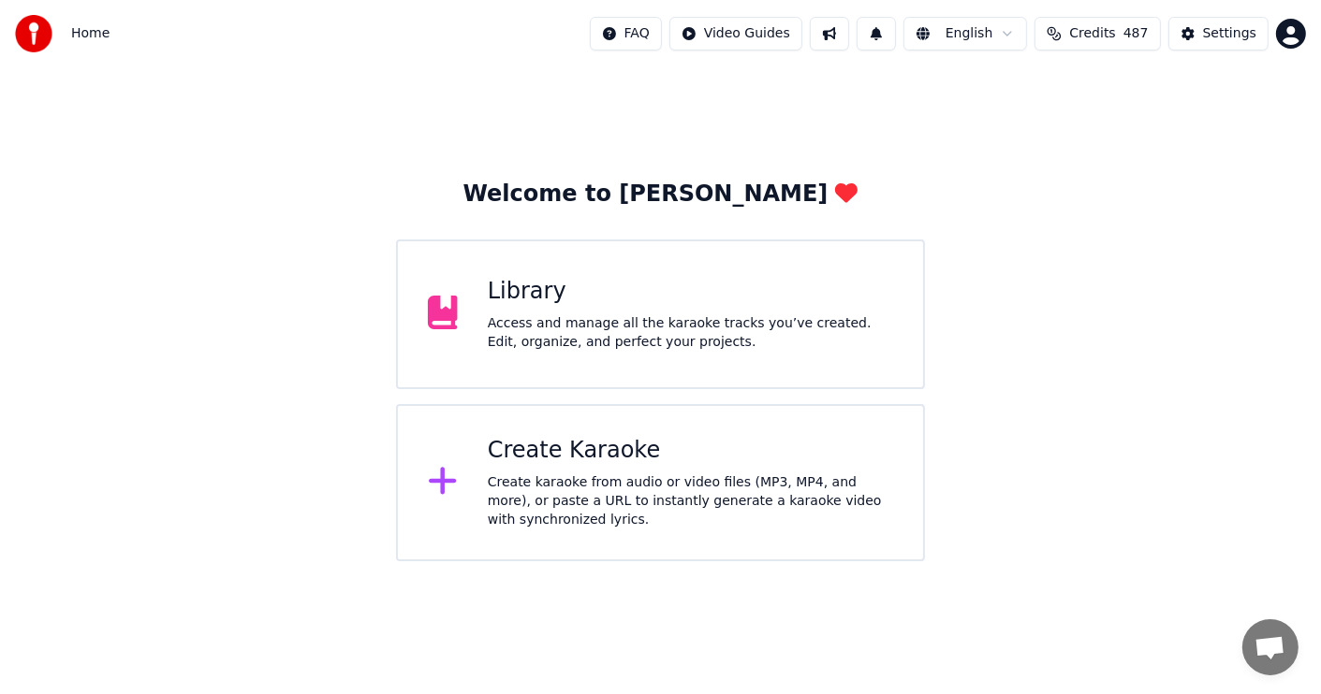
click at [547, 312] on div "Library Access and manage all the karaoke tracks you’ve created. Edit, organize…" at bounding box center [690, 314] width 405 height 75
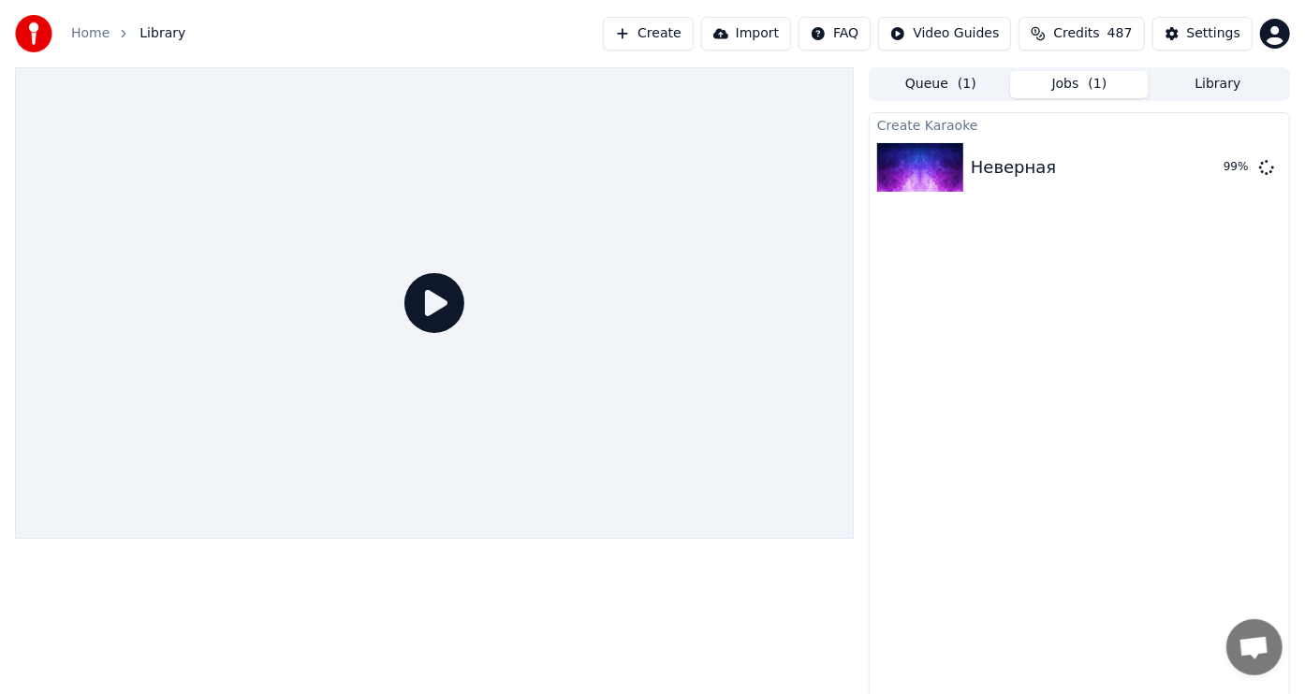
click at [445, 295] on icon at bounding box center [434, 303] width 60 height 60
